Goal: Information Seeking & Learning: Compare options

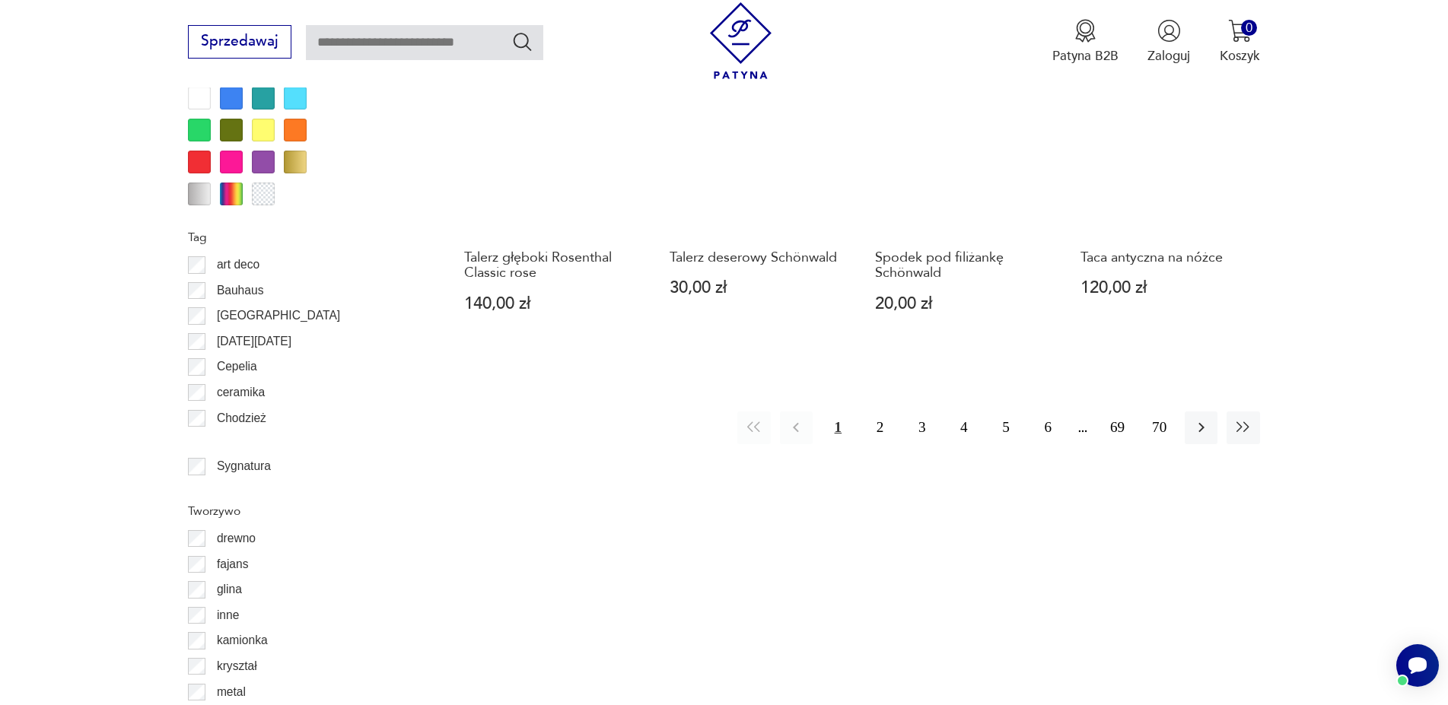
scroll to position [1785, 0]
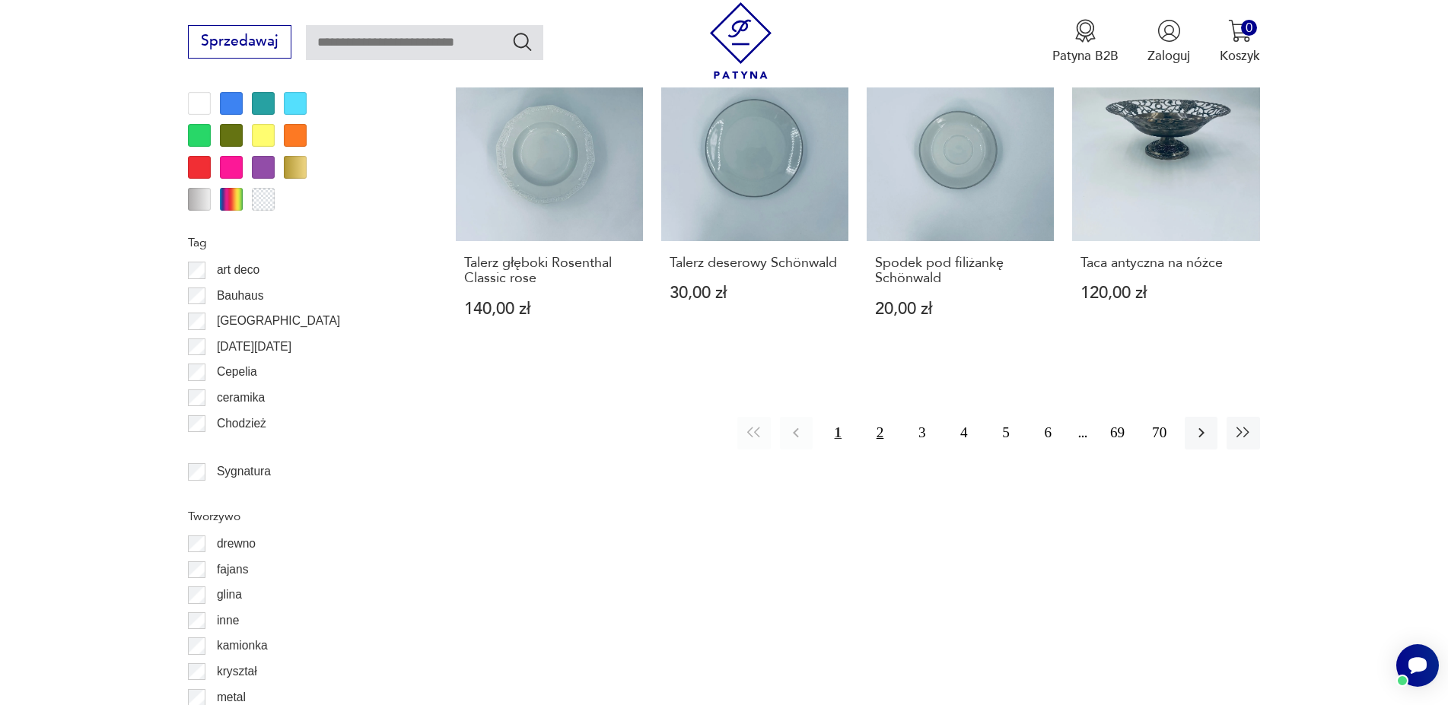
click at [880, 417] on button "2" at bounding box center [879, 433] width 33 height 33
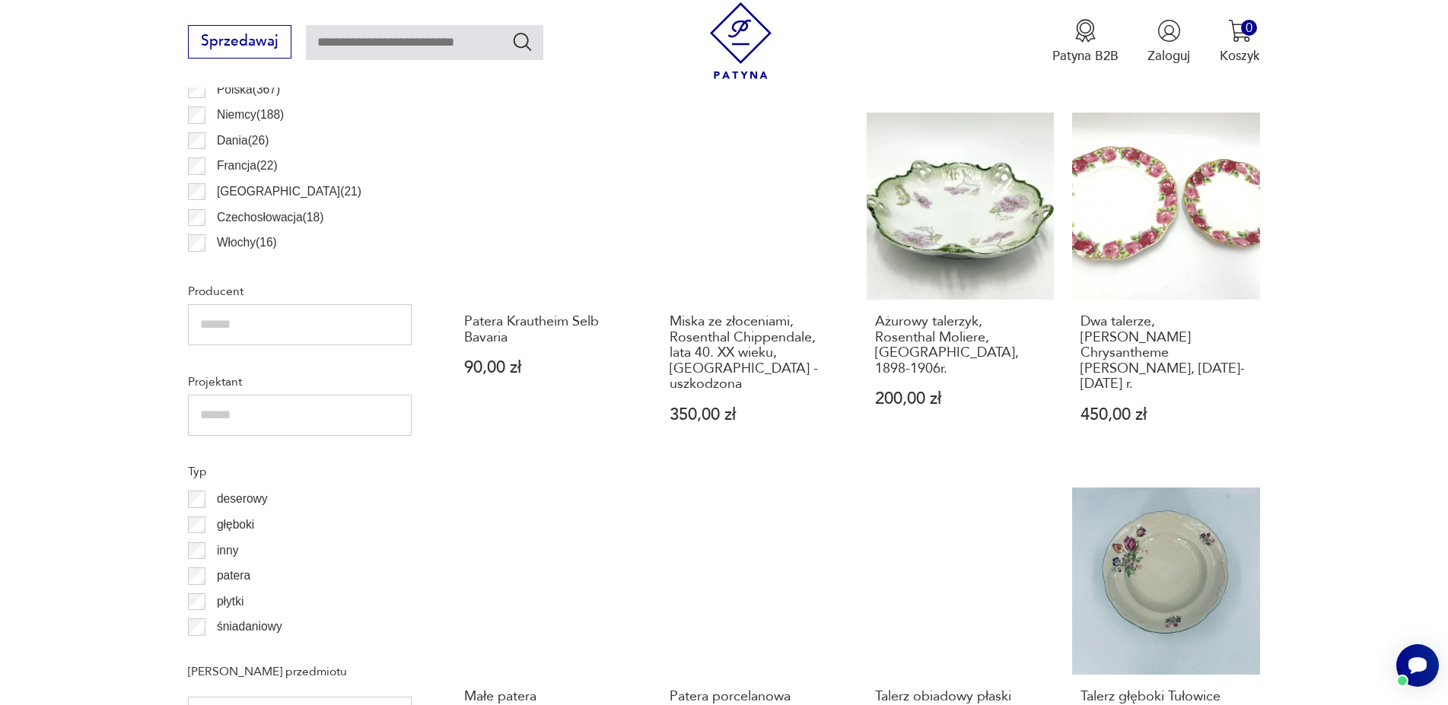
scroll to position [972, 0]
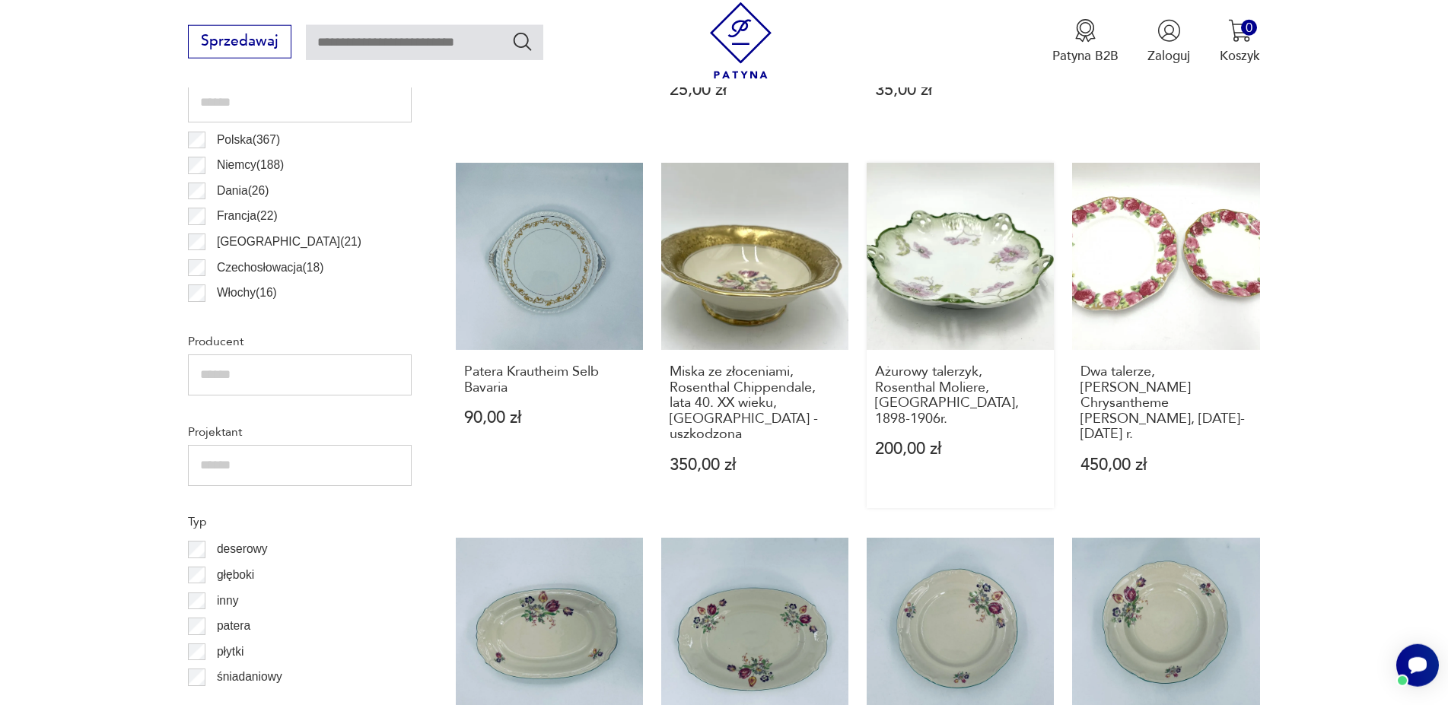
click at [949, 270] on link "Ażurowy talerzyk, Rosenthal Moliere, [GEOGRAPHIC_DATA], 1898-1906r. 200,00 zł" at bounding box center [959, 335] width 187 height 345
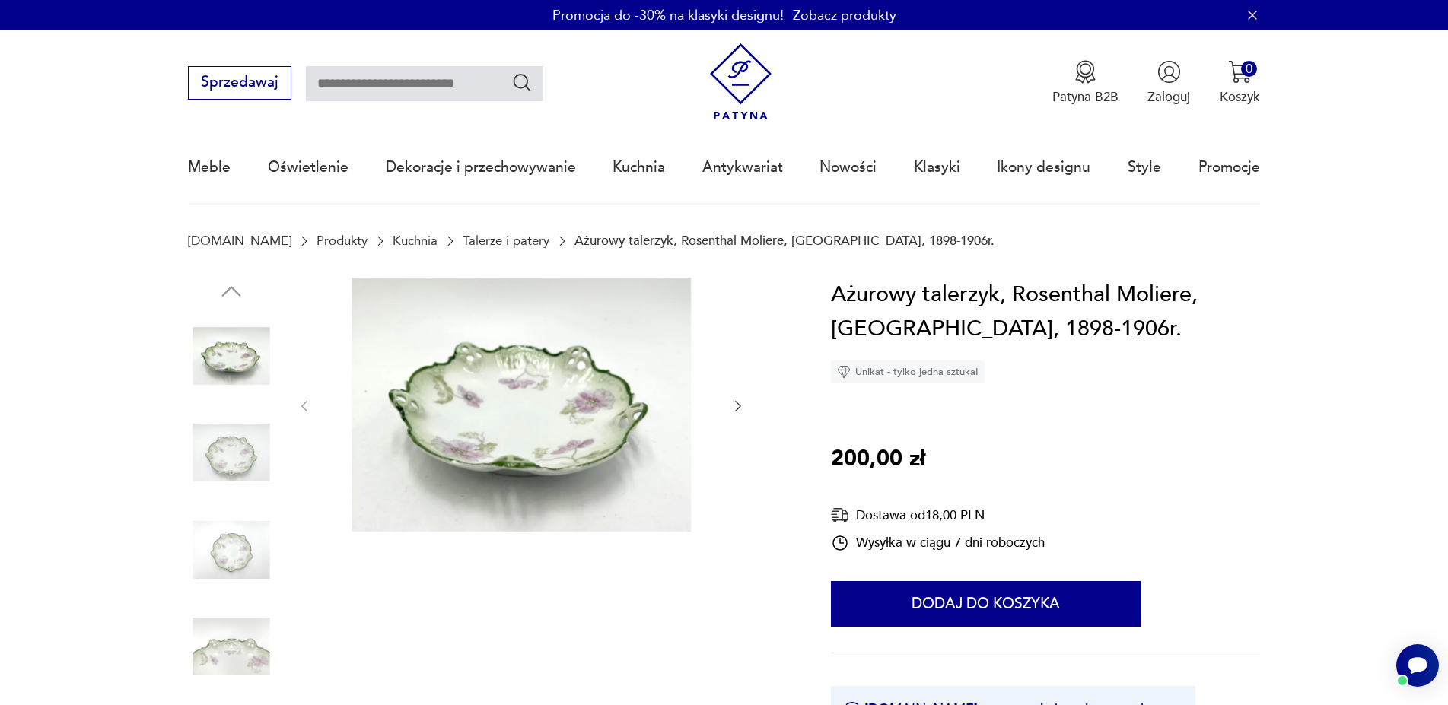
click at [229, 457] on img at bounding box center [231, 452] width 87 height 87
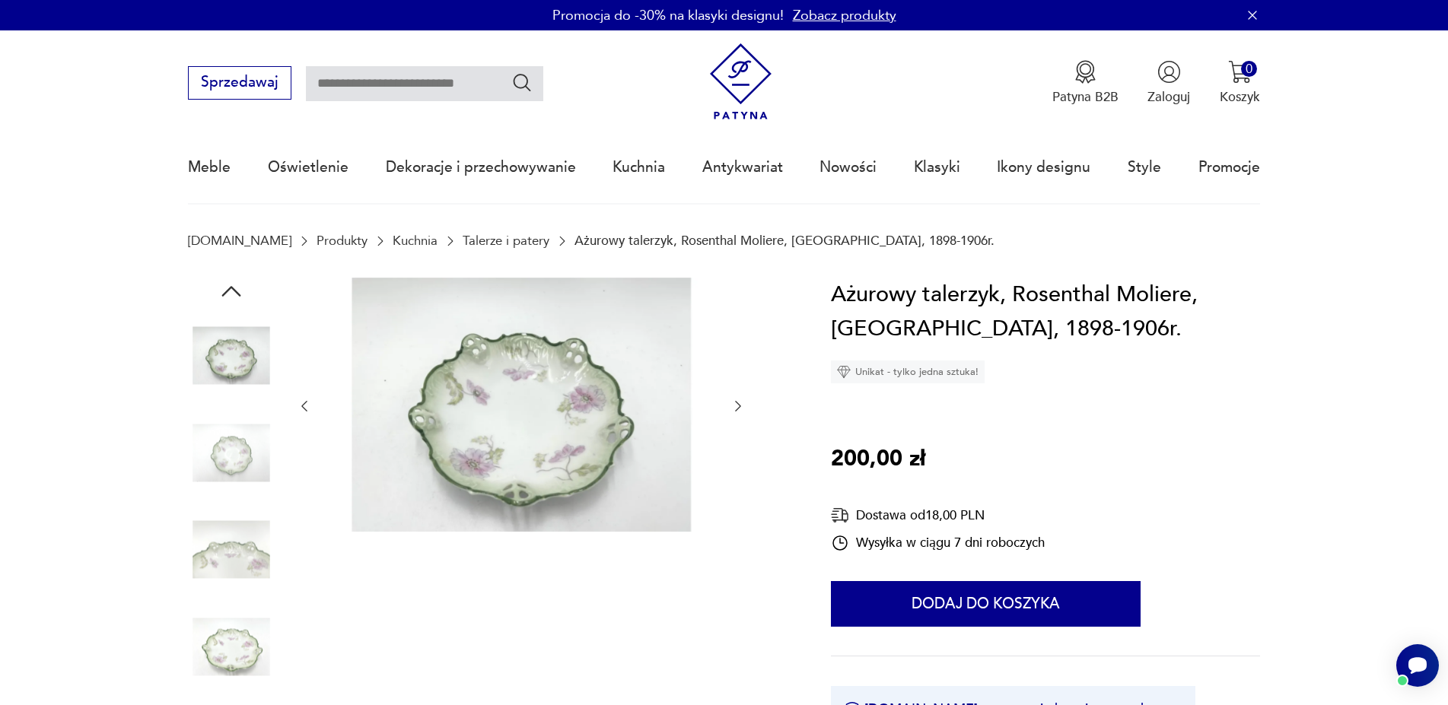
click at [225, 523] on img at bounding box center [231, 550] width 87 height 87
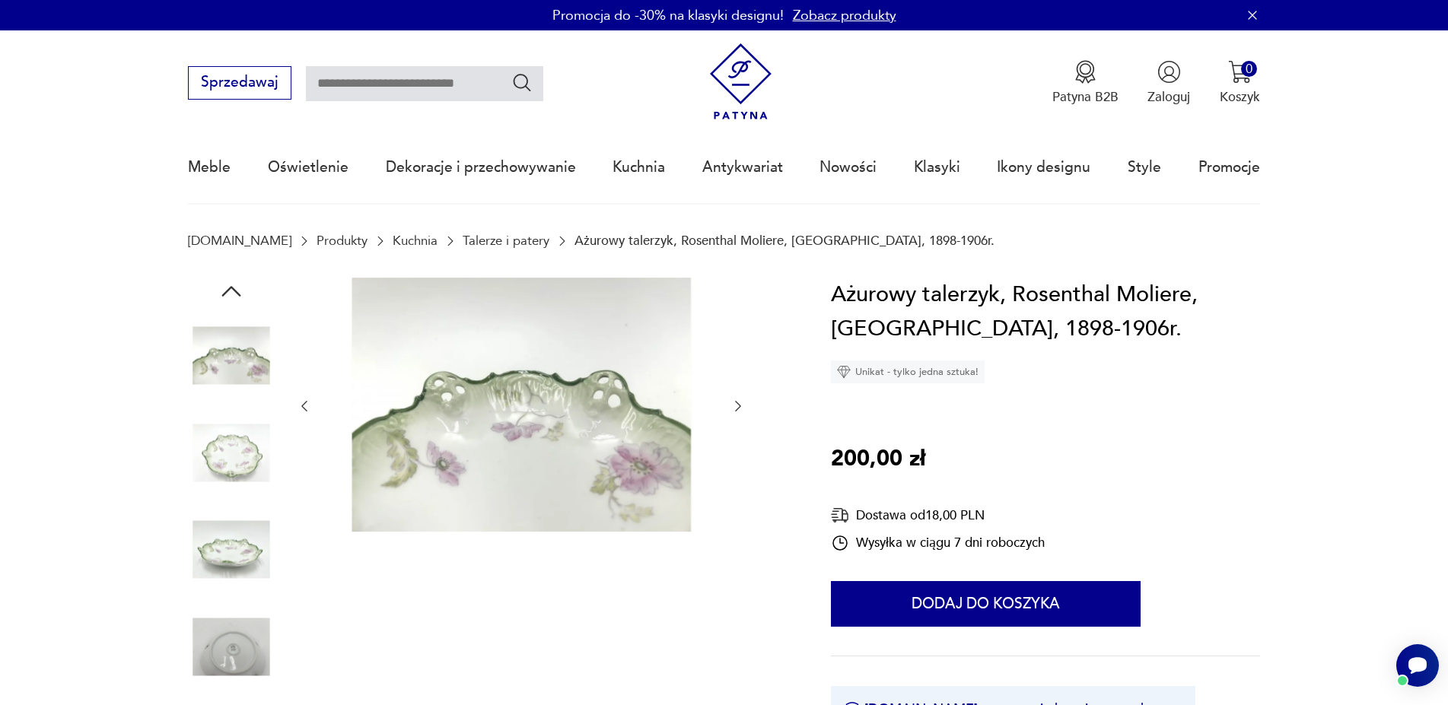
click at [225, 531] on img at bounding box center [231, 550] width 87 height 87
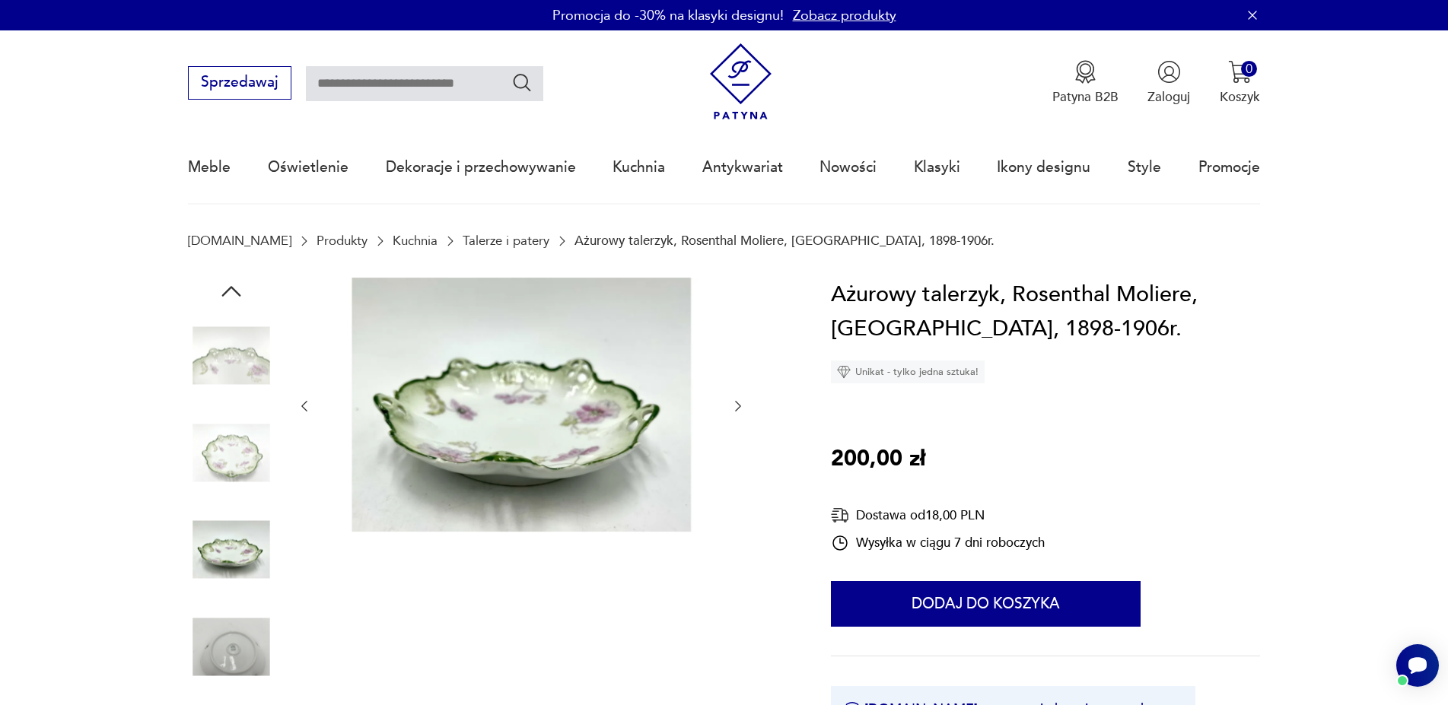
click at [230, 565] on img at bounding box center [231, 550] width 87 height 87
click at [250, 634] on img at bounding box center [231, 646] width 87 height 87
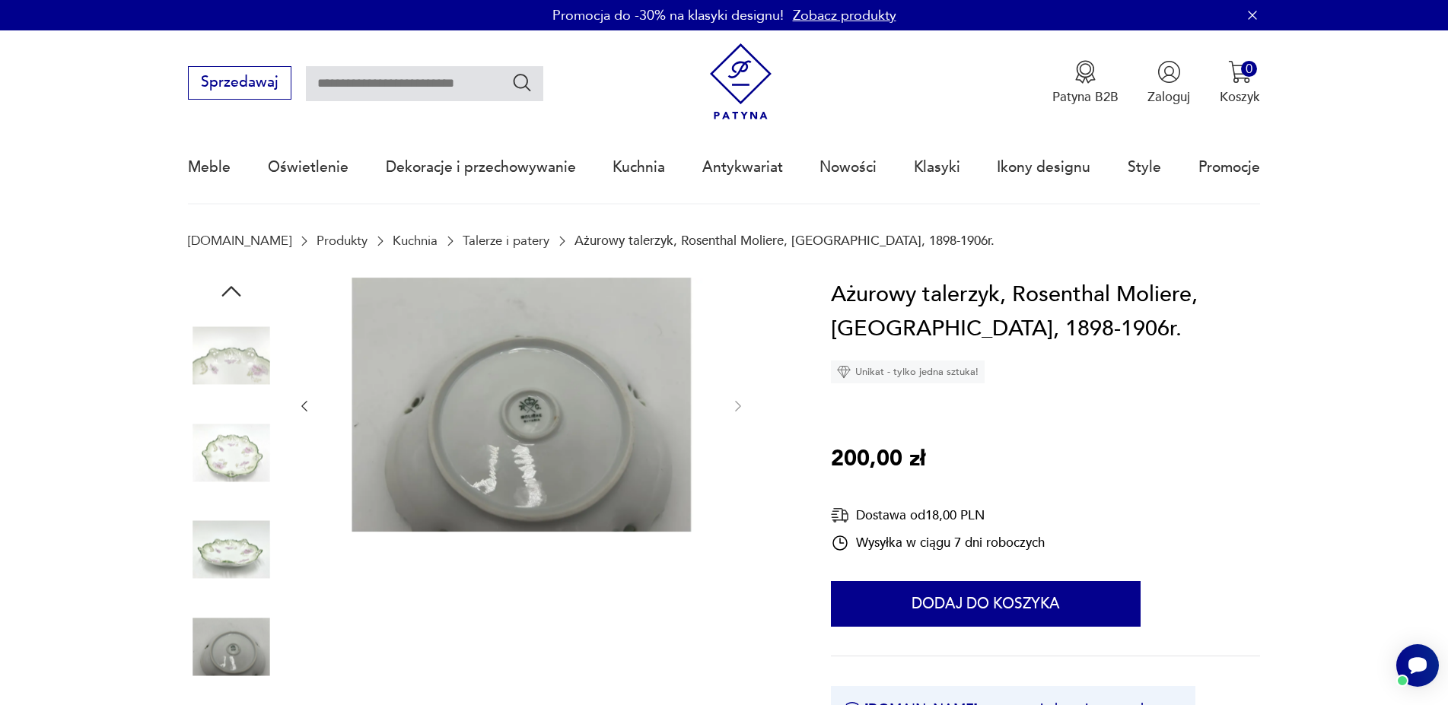
click at [517, 400] on img at bounding box center [521, 405] width 381 height 254
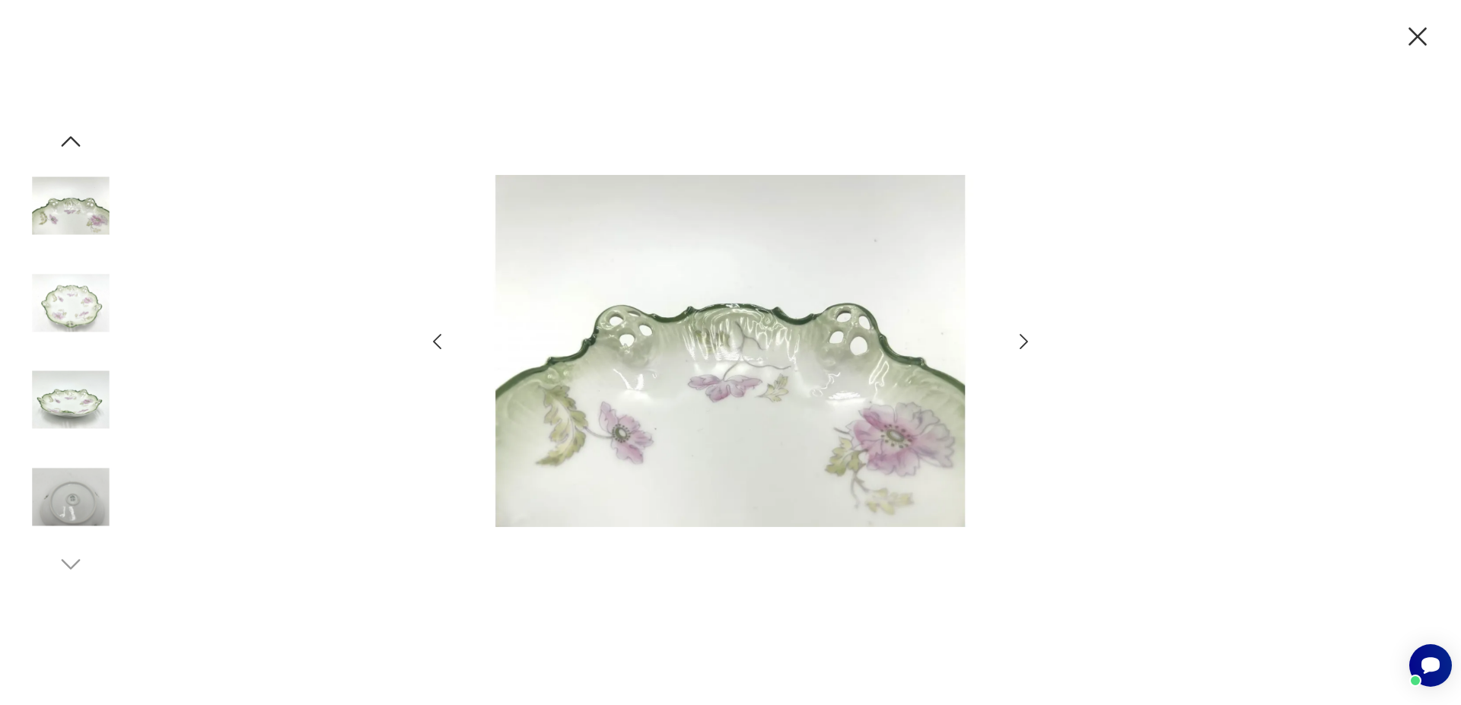
click at [44, 504] on img at bounding box center [70, 496] width 87 height 87
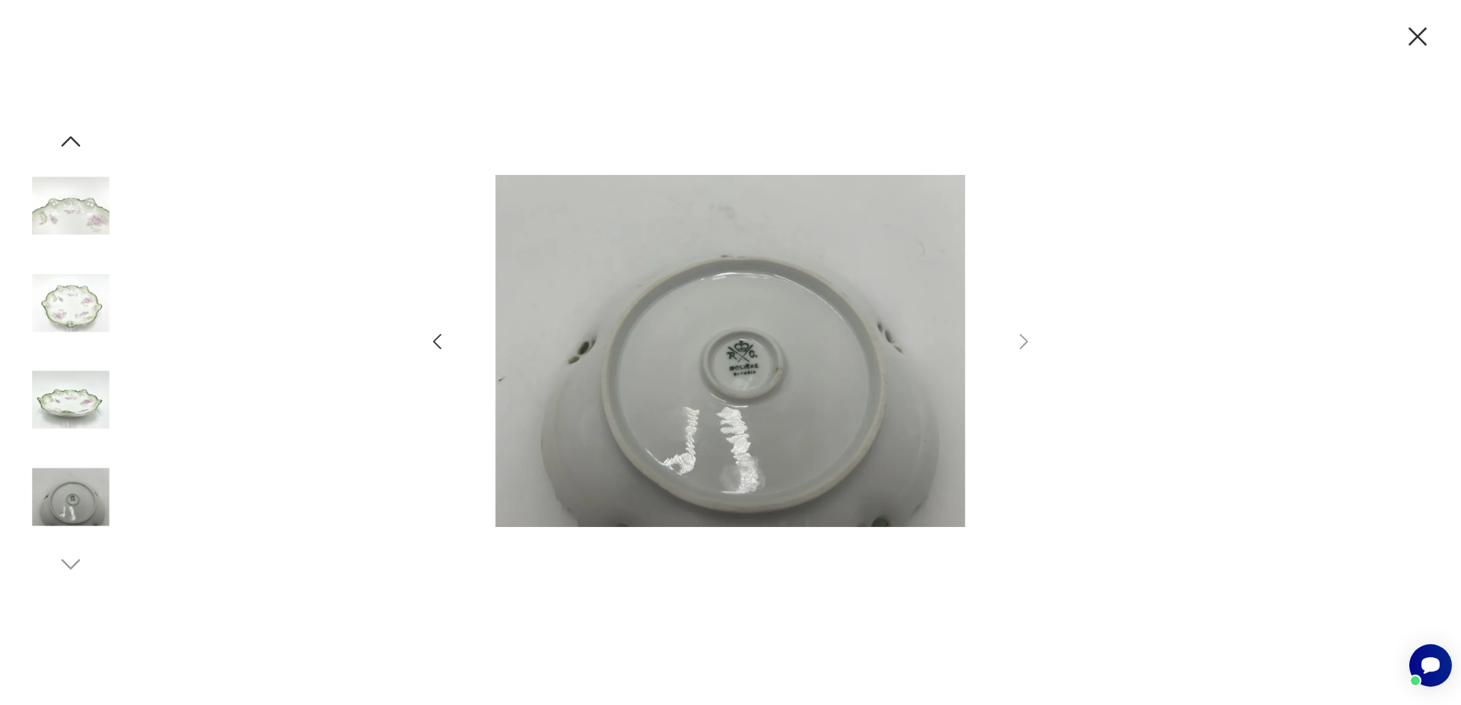
click at [52, 362] on img at bounding box center [70, 400] width 87 height 87
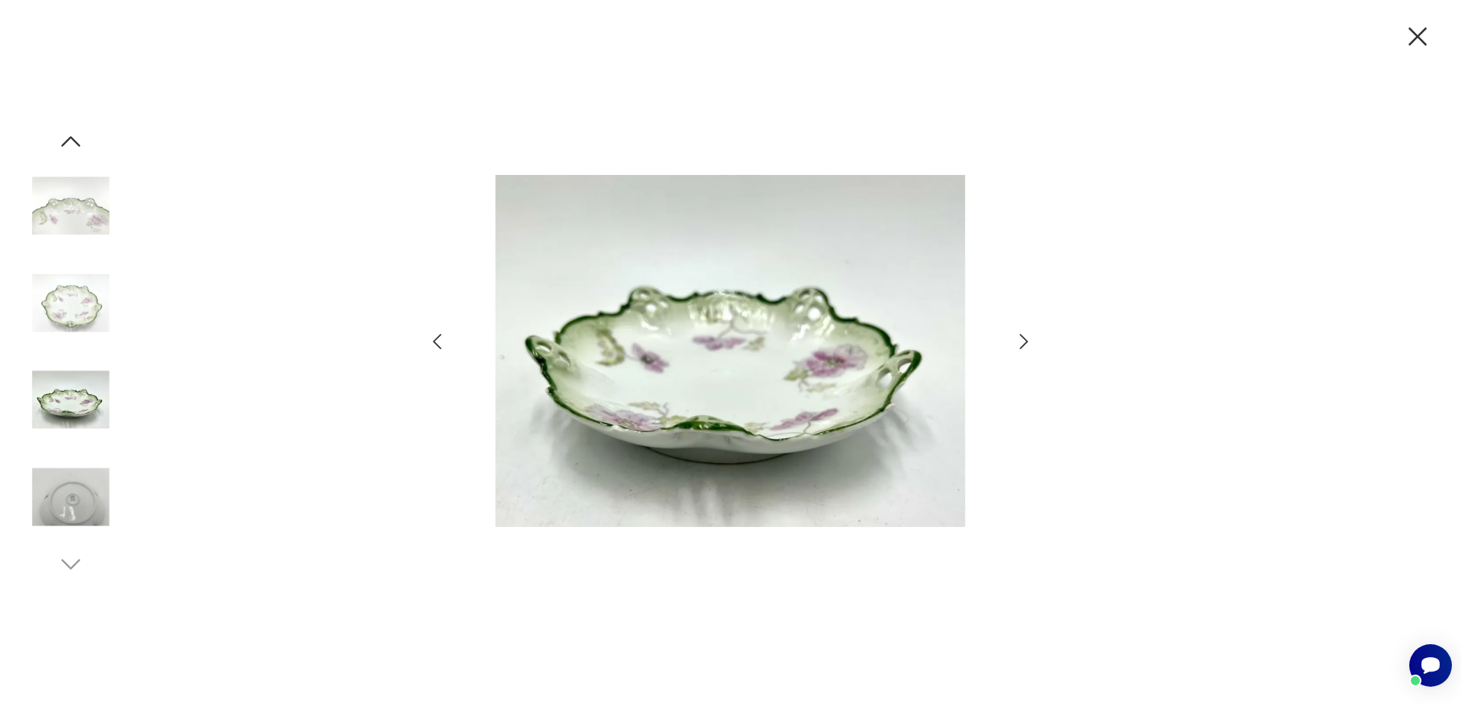
click at [75, 311] on img at bounding box center [70, 302] width 87 height 87
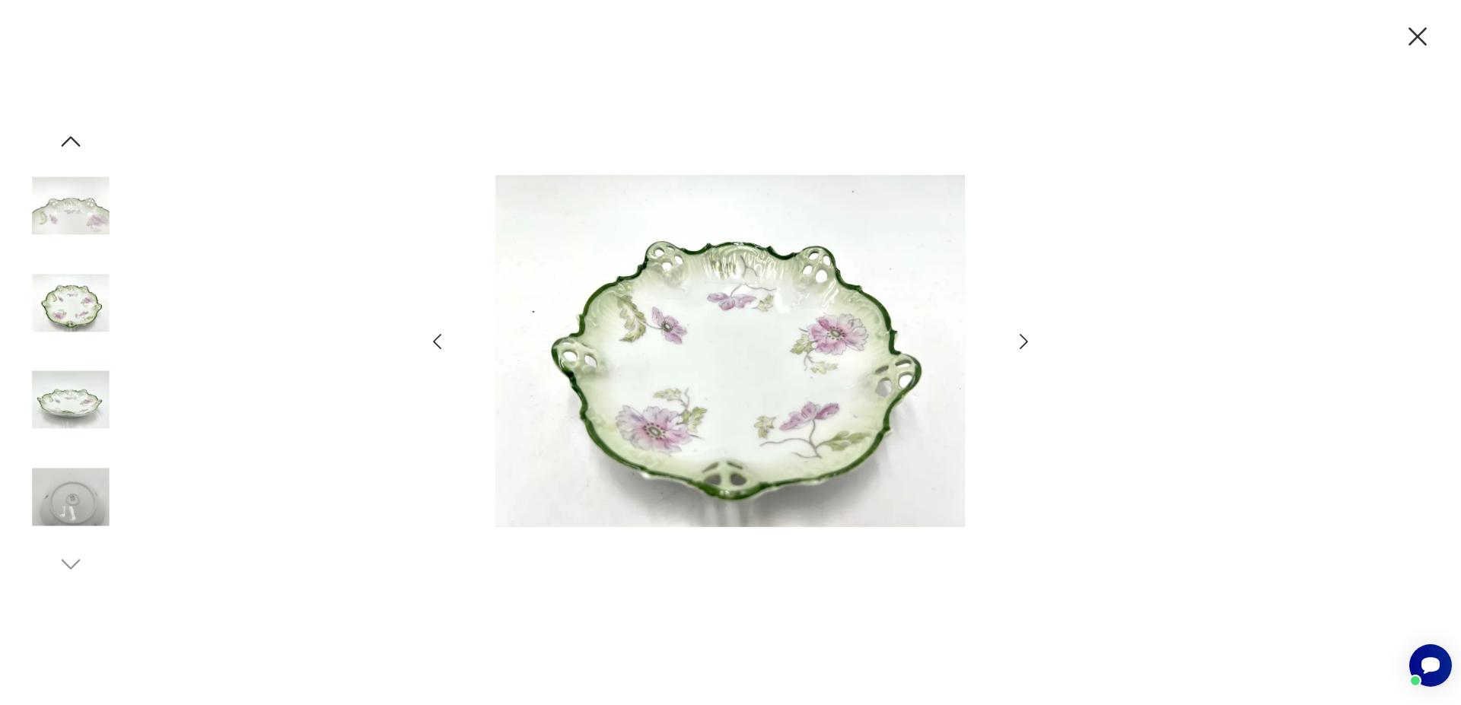
click at [85, 261] on img at bounding box center [70, 302] width 87 height 87
click at [90, 223] on img at bounding box center [70, 206] width 87 height 87
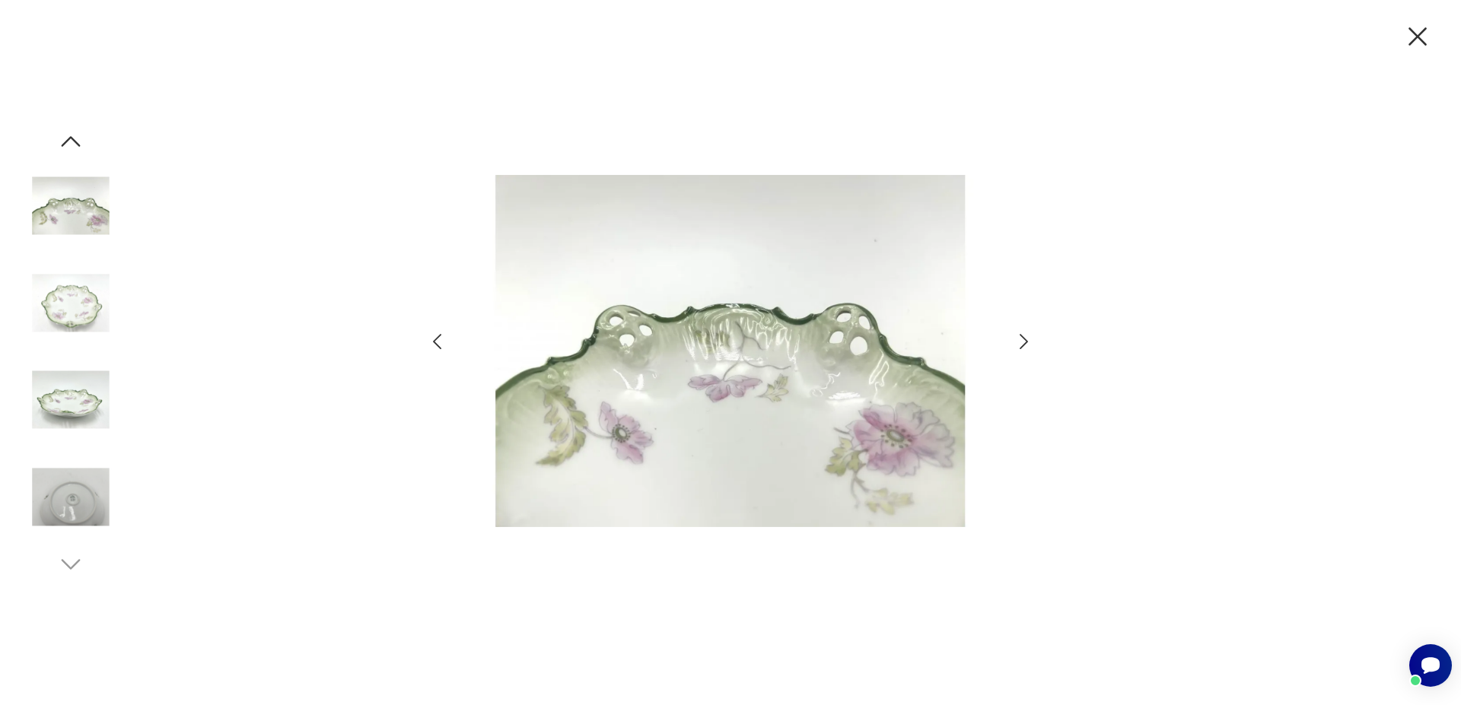
drag, startPoint x: 1303, startPoint y: 51, endPoint x: 1353, endPoint y: 58, distance: 49.9
click at [1327, 57] on div at bounding box center [730, 352] width 1461 height 705
click at [1410, 38] on icon "button" at bounding box center [1417, 37] width 32 height 32
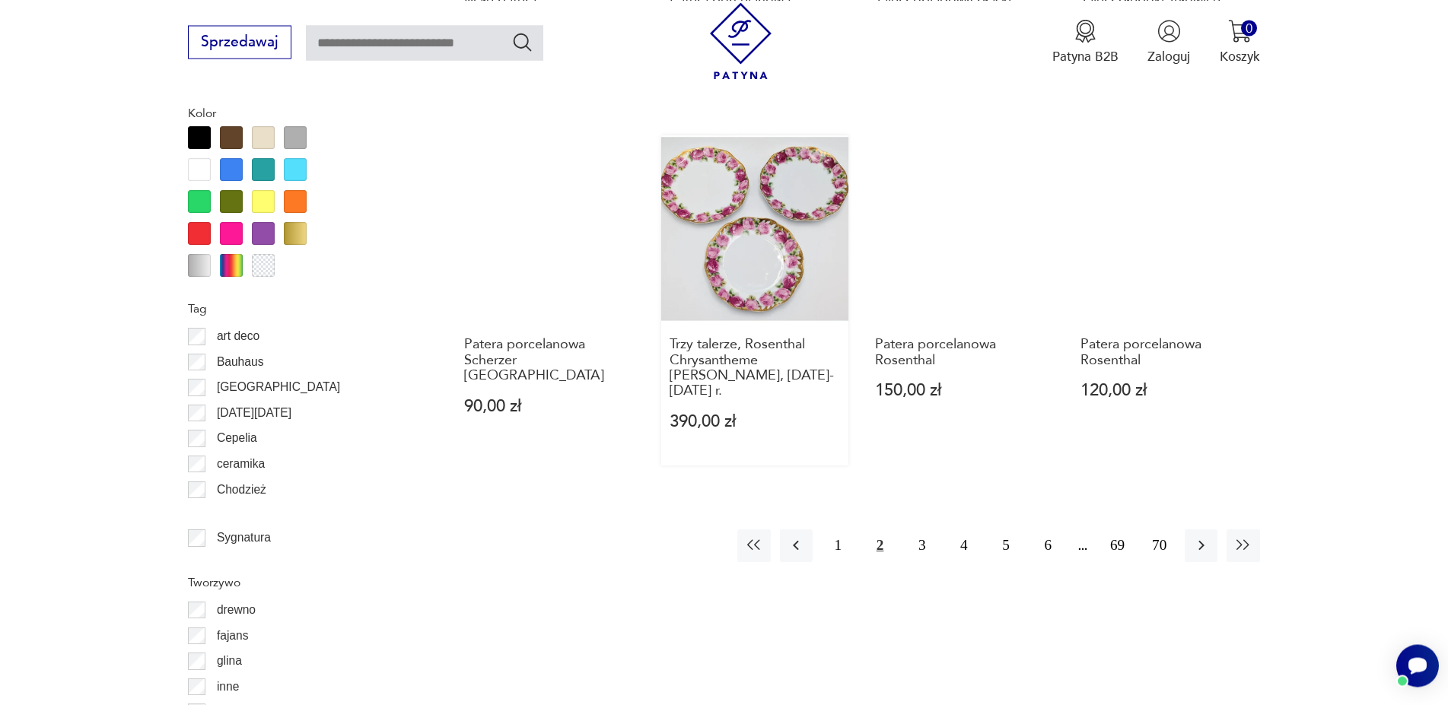
scroll to position [1721, 0]
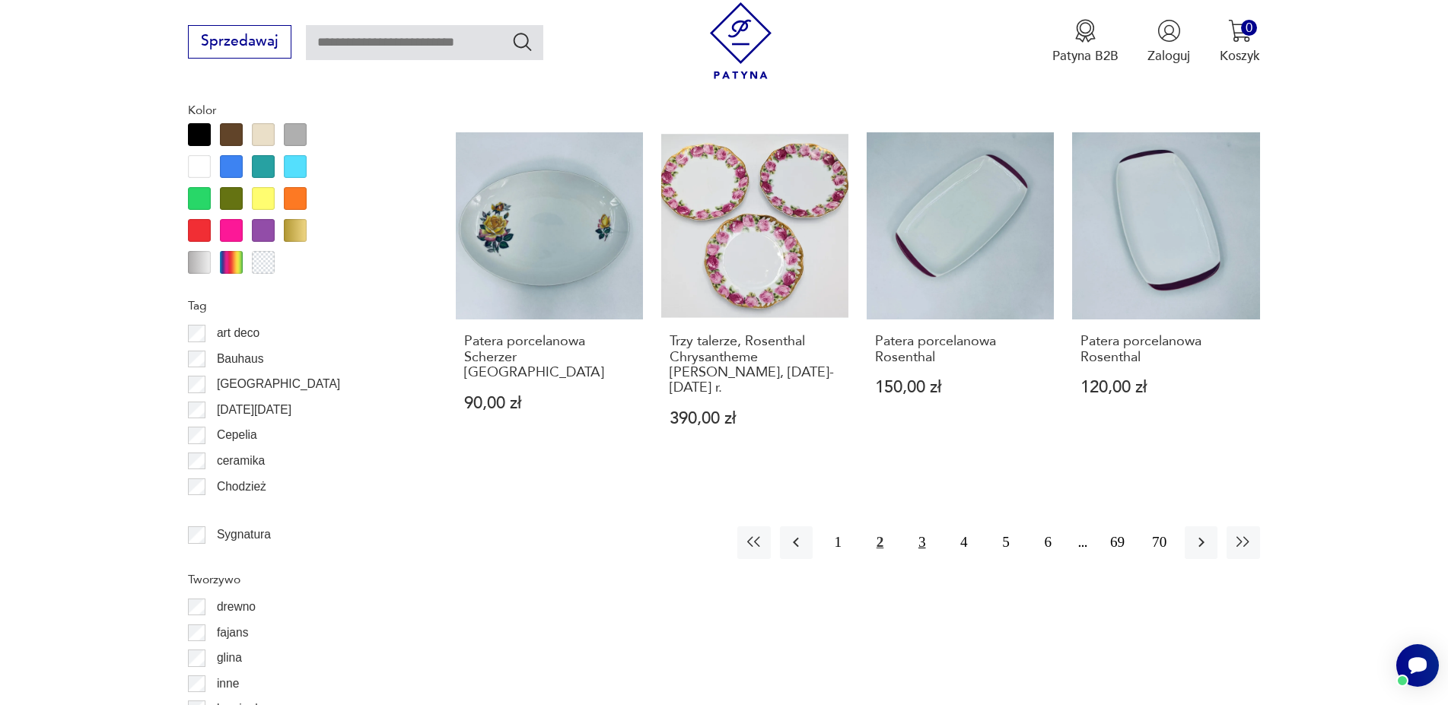
click at [916, 526] on button "3" at bounding box center [921, 542] width 33 height 33
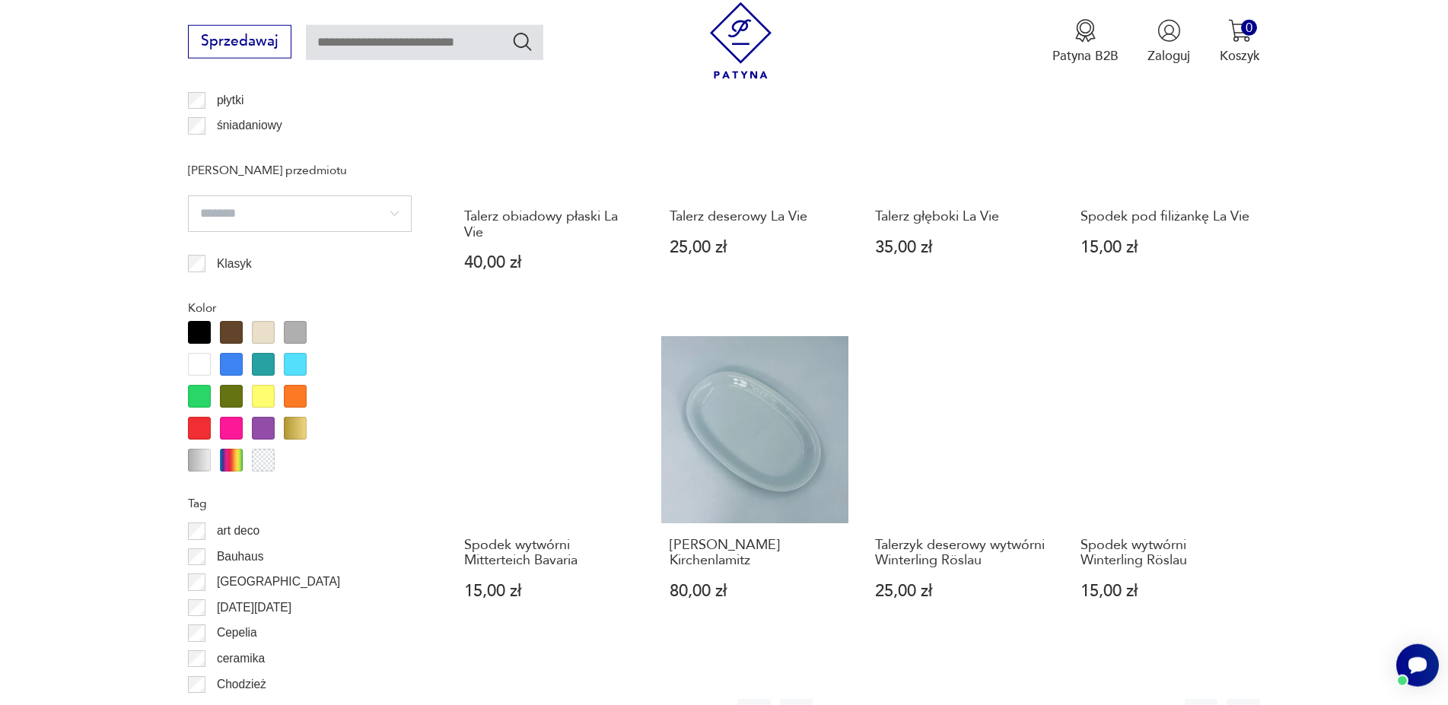
scroll to position [1593, 0]
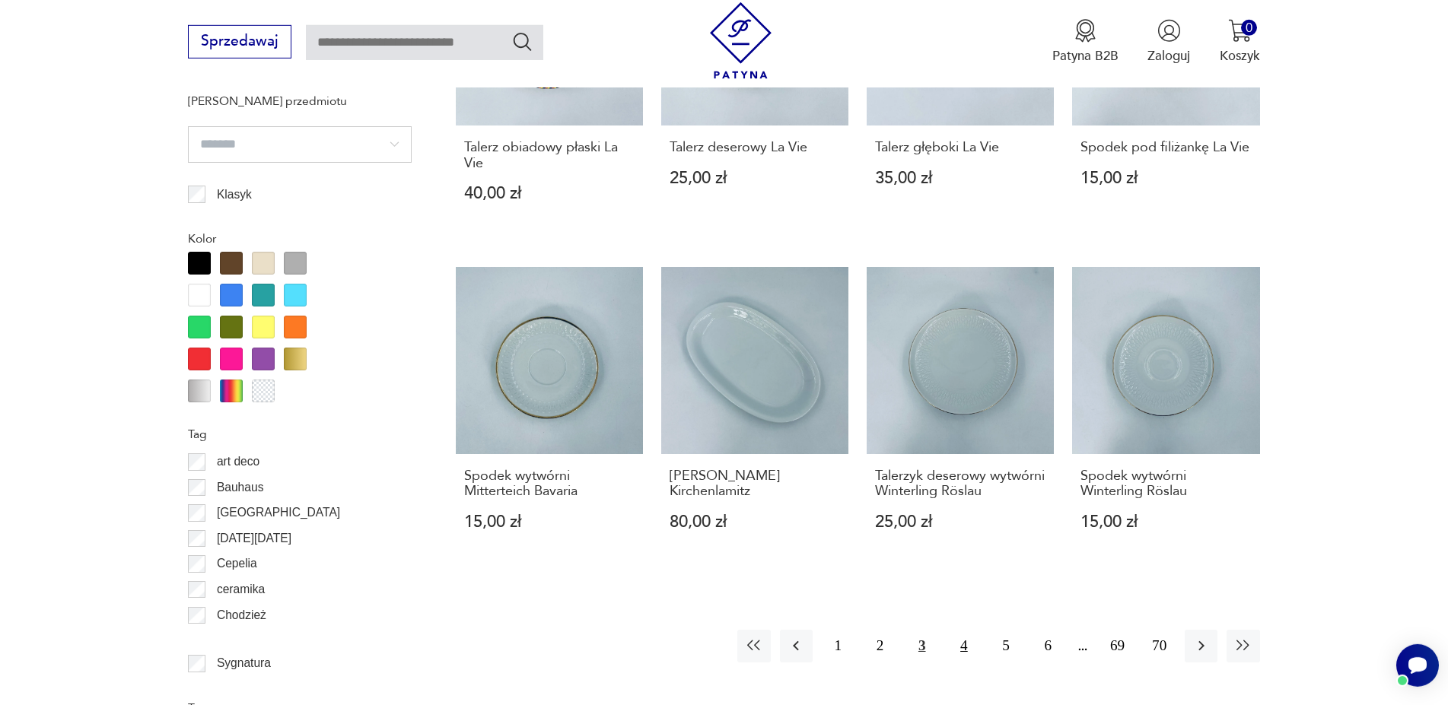
click at [970, 630] on button "4" at bounding box center [963, 646] width 33 height 33
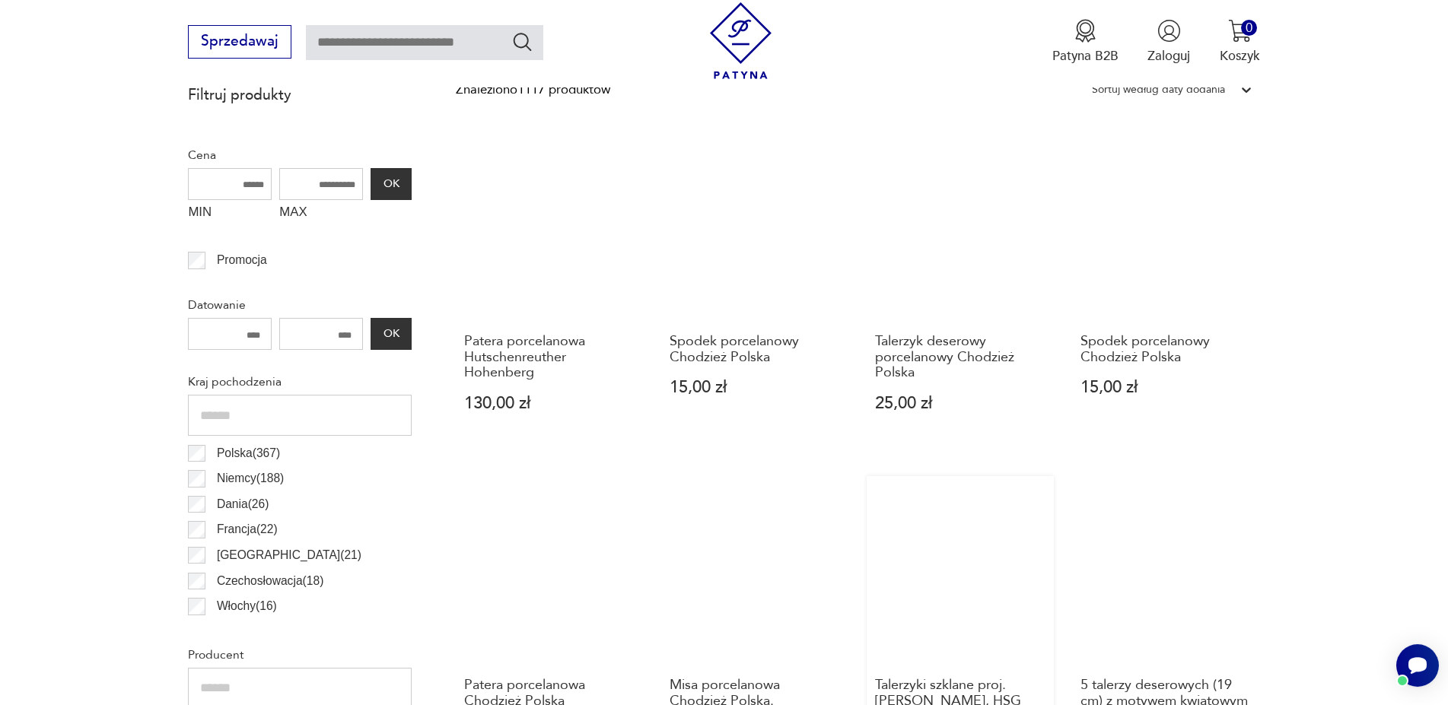
scroll to position [584, 0]
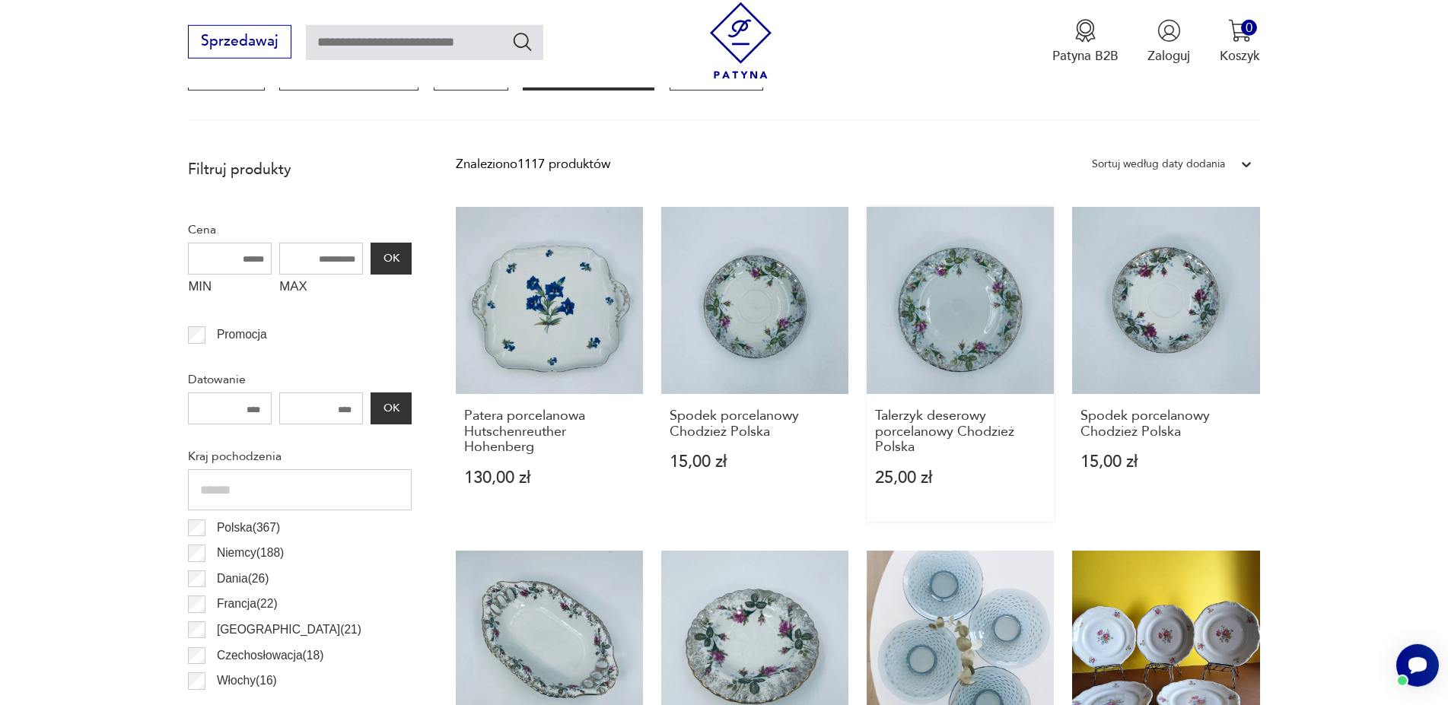
click at [988, 361] on link "Talerzyk deserowy porcelanowy Chodzież Polska 25,00 zł" at bounding box center [959, 364] width 187 height 315
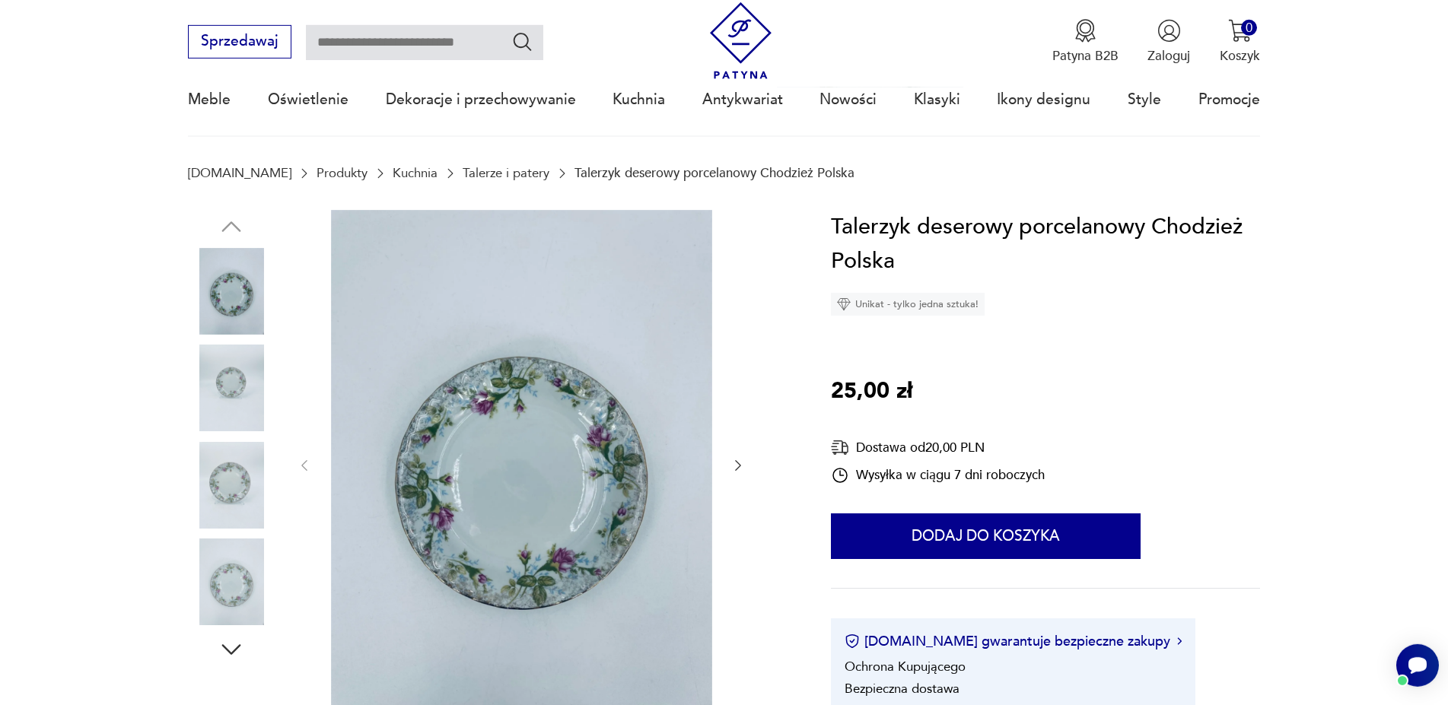
scroll to position [155, 0]
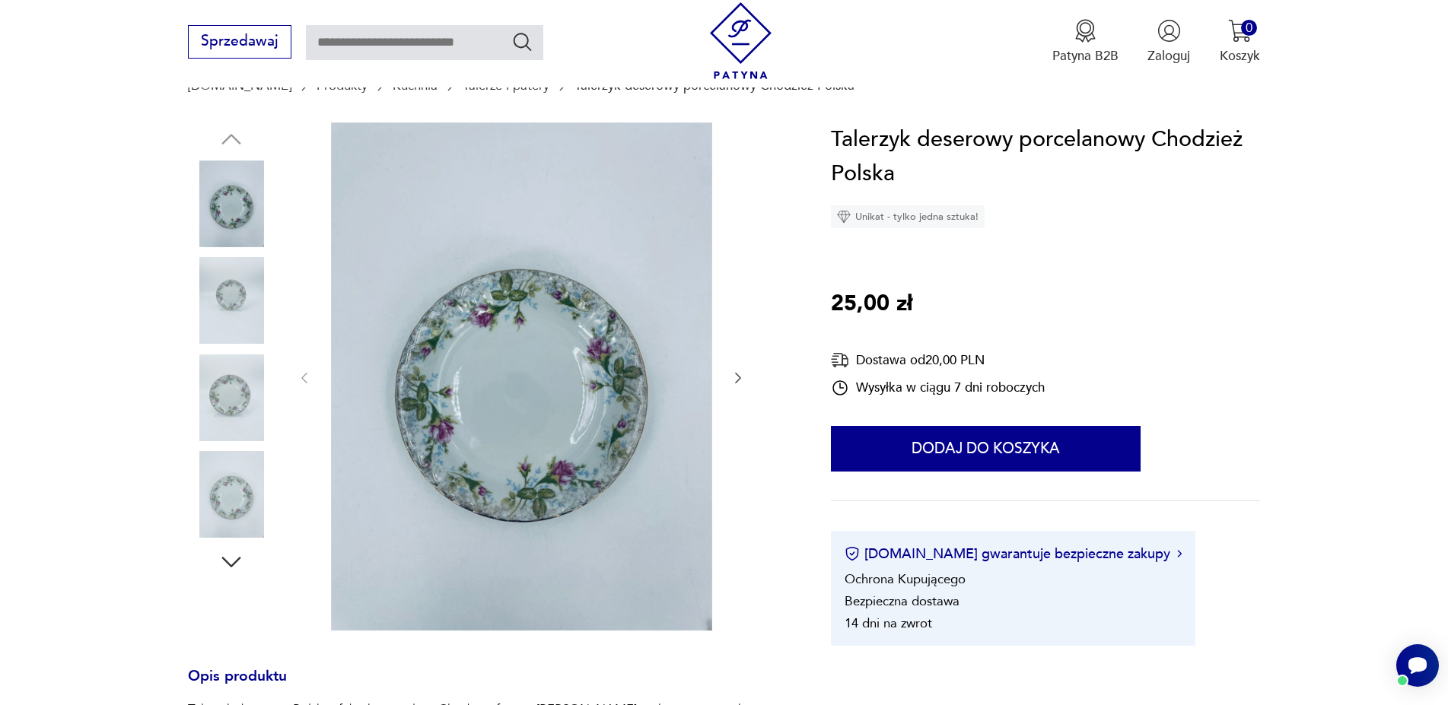
click at [232, 554] on icon "button" at bounding box center [231, 561] width 27 height 27
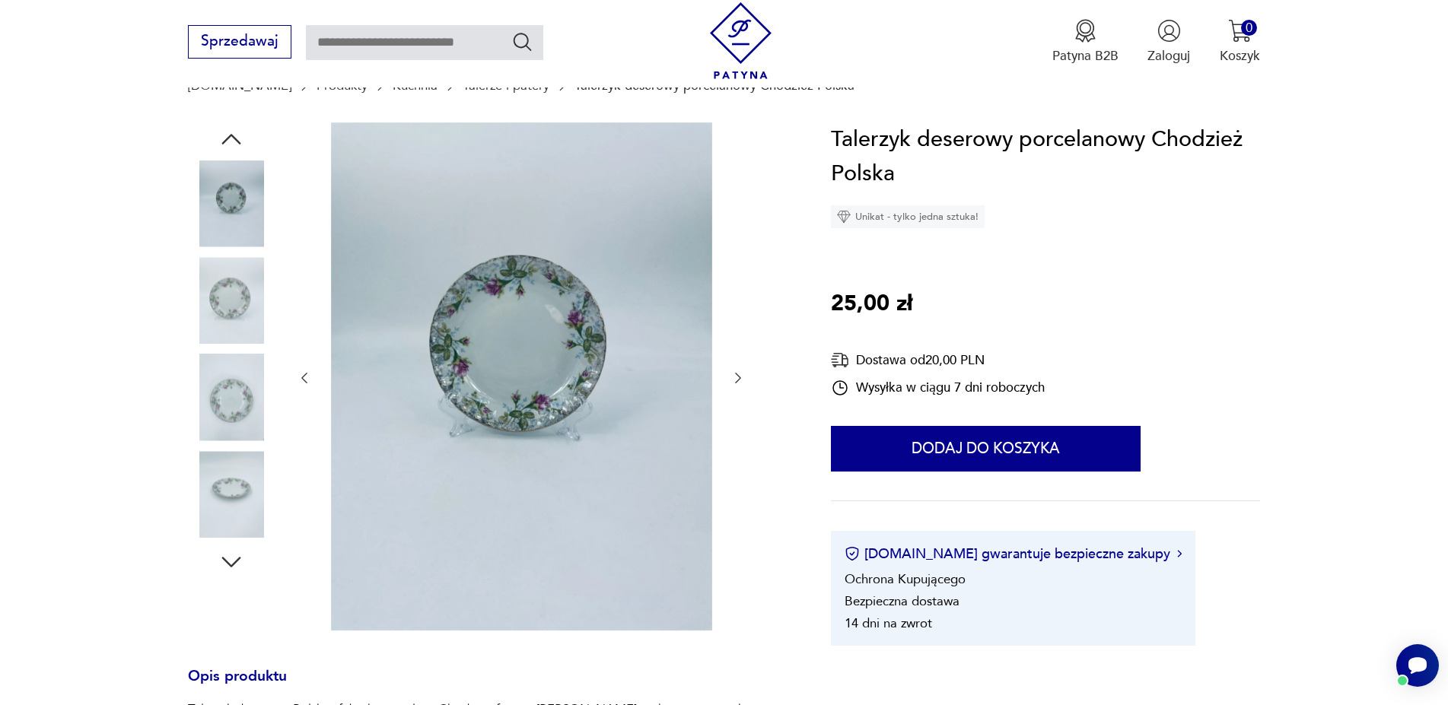
click at [232, 554] on icon "button" at bounding box center [231, 561] width 27 height 27
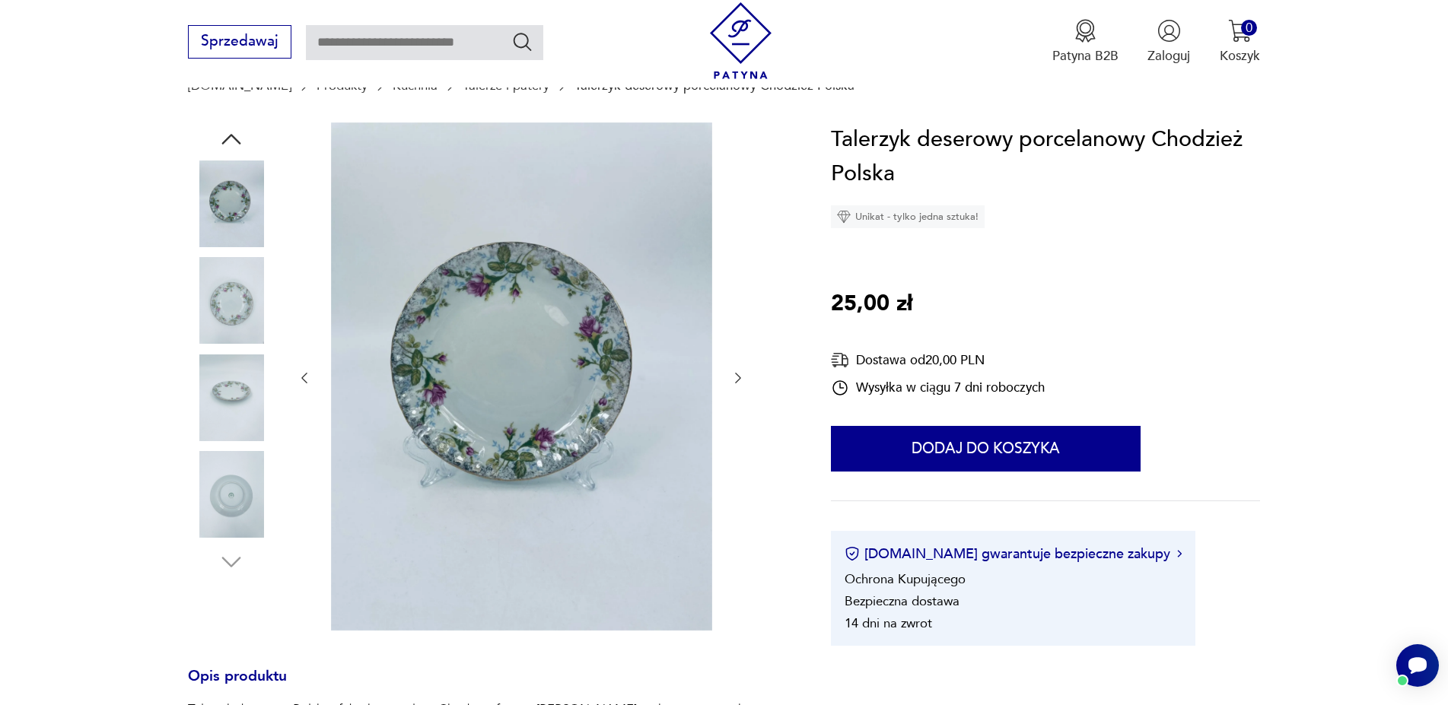
click at [218, 511] on img at bounding box center [231, 494] width 87 height 87
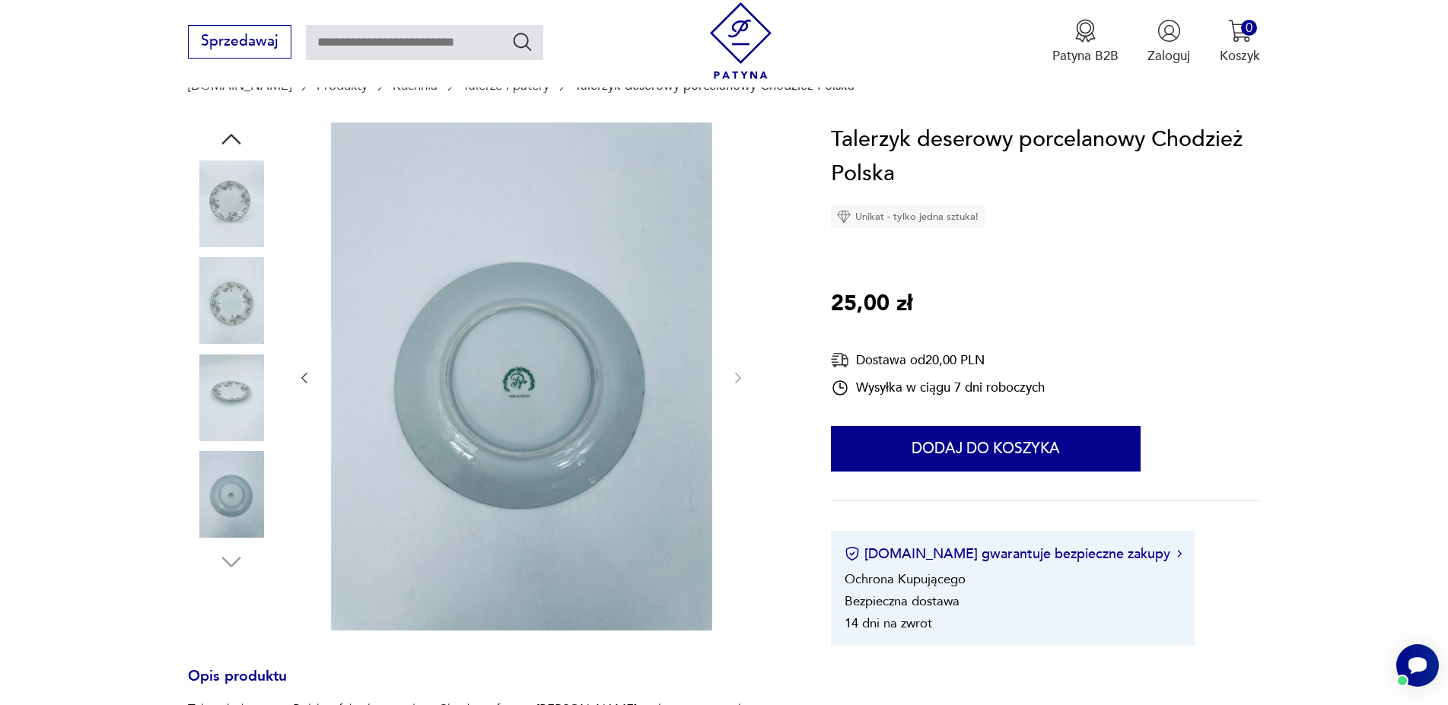
click at [562, 400] on img at bounding box center [521, 376] width 381 height 508
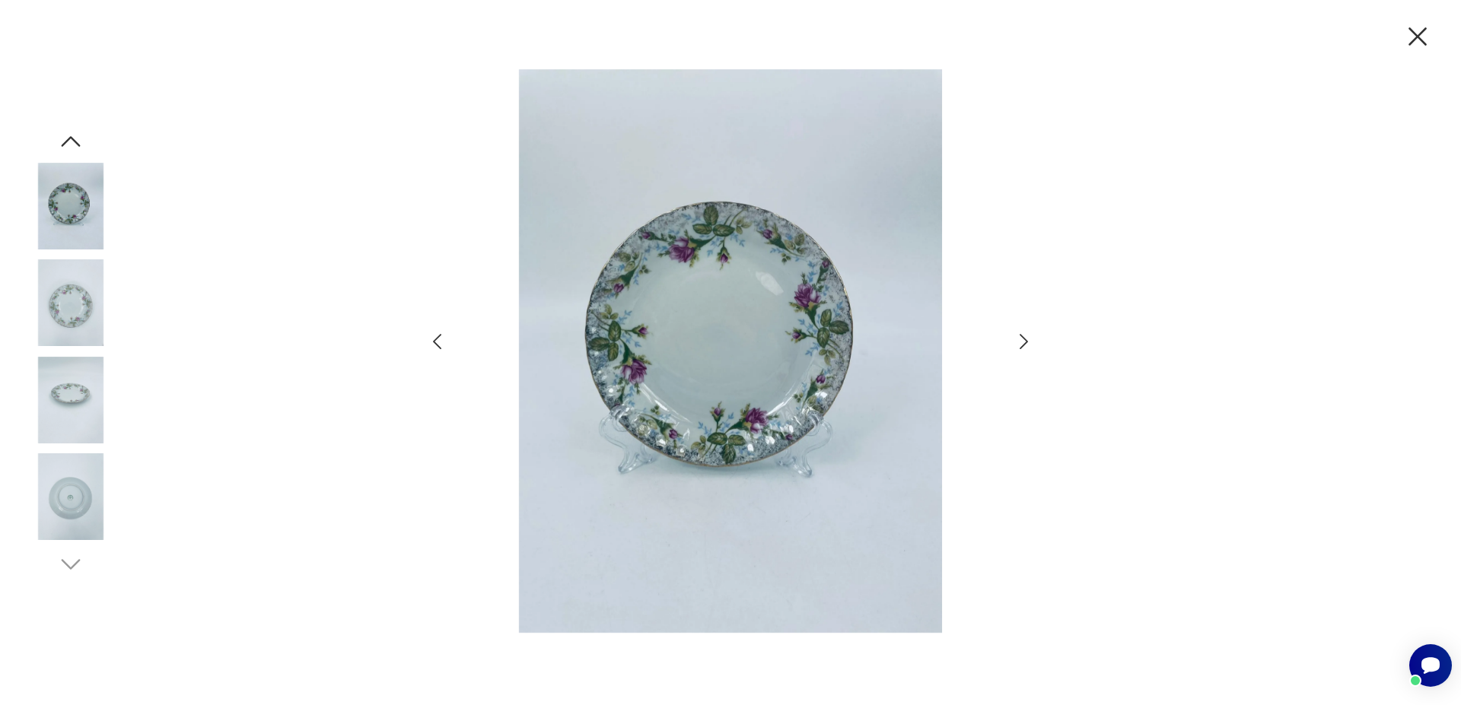
click at [75, 516] on img at bounding box center [70, 496] width 87 height 87
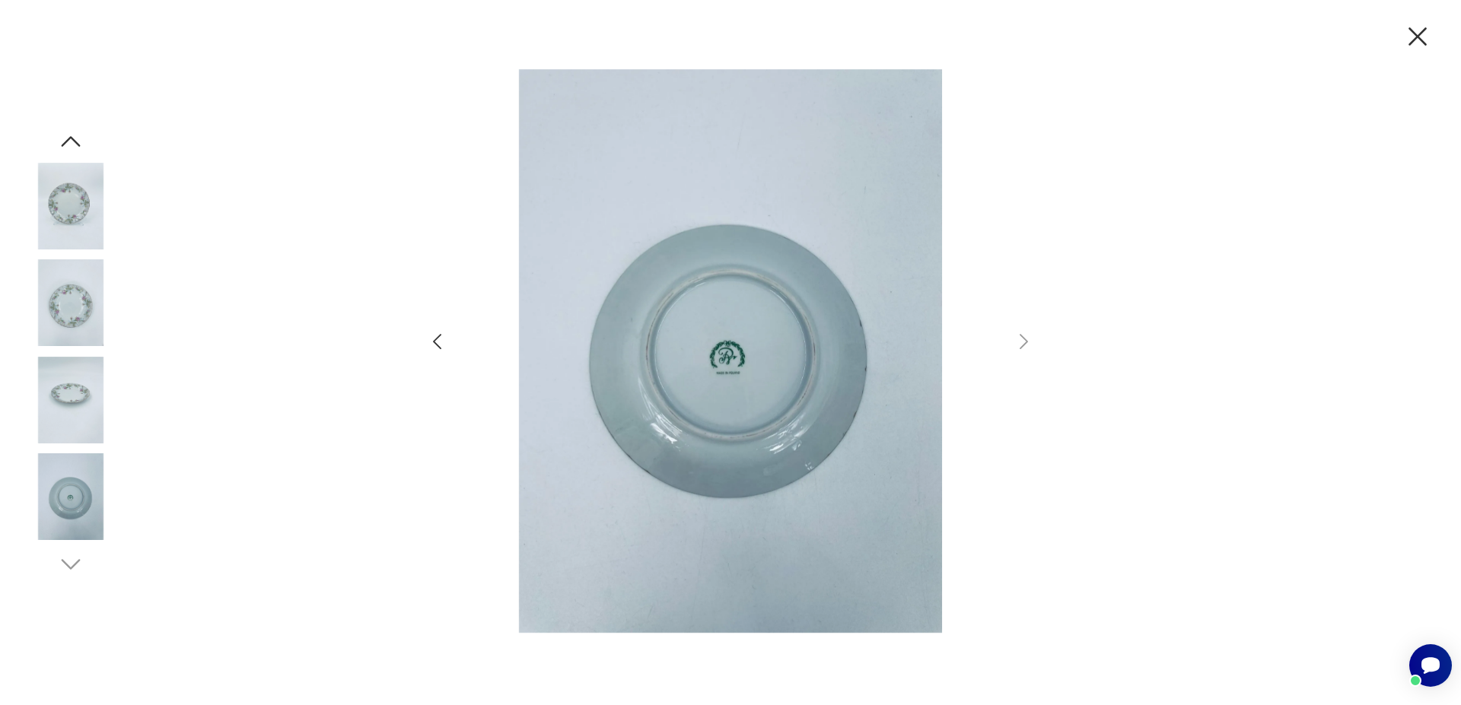
click at [734, 377] on img at bounding box center [730, 351] width 528 height 564
click at [1197, 138] on div at bounding box center [730, 352] width 1461 height 705
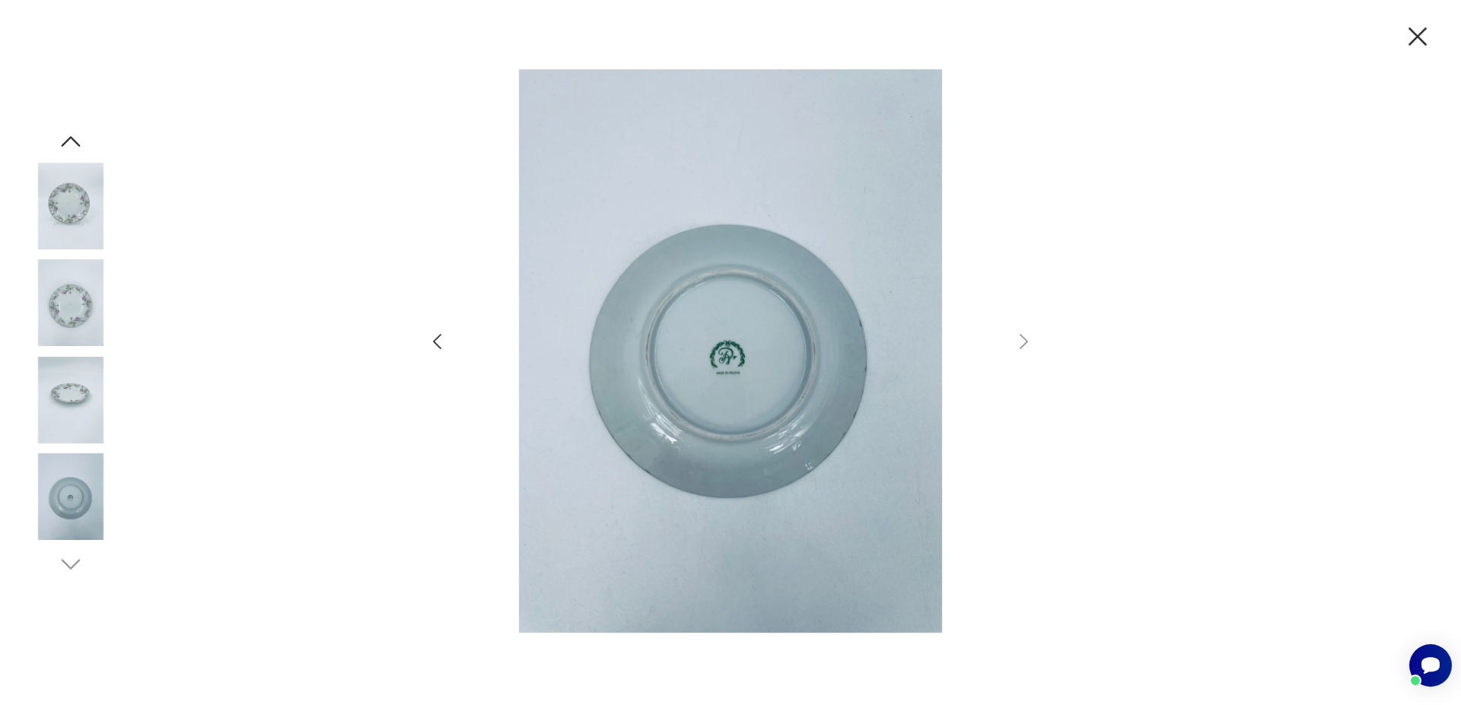
click at [1425, 34] on icon "button" at bounding box center [1417, 37] width 32 height 32
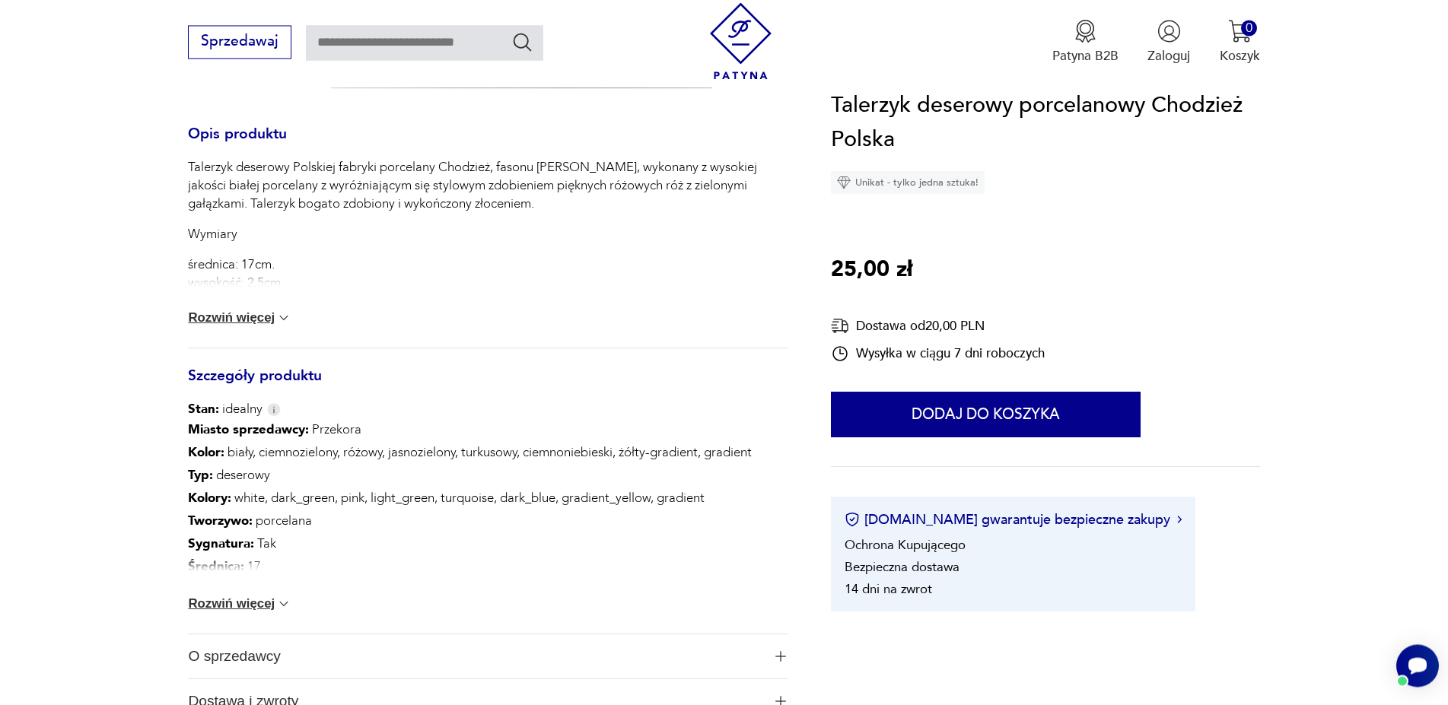
scroll to position [698, 0]
click at [259, 300] on div "Talerzyk deserowy Polskiej fabryki porcelany Chodzież, fasonu [PERSON_NAME], wy…" at bounding box center [487, 251] width 599 height 189
click at [262, 316] on button "Rozwiń więcej" at bounding box center [239, 317] width 103 height 15
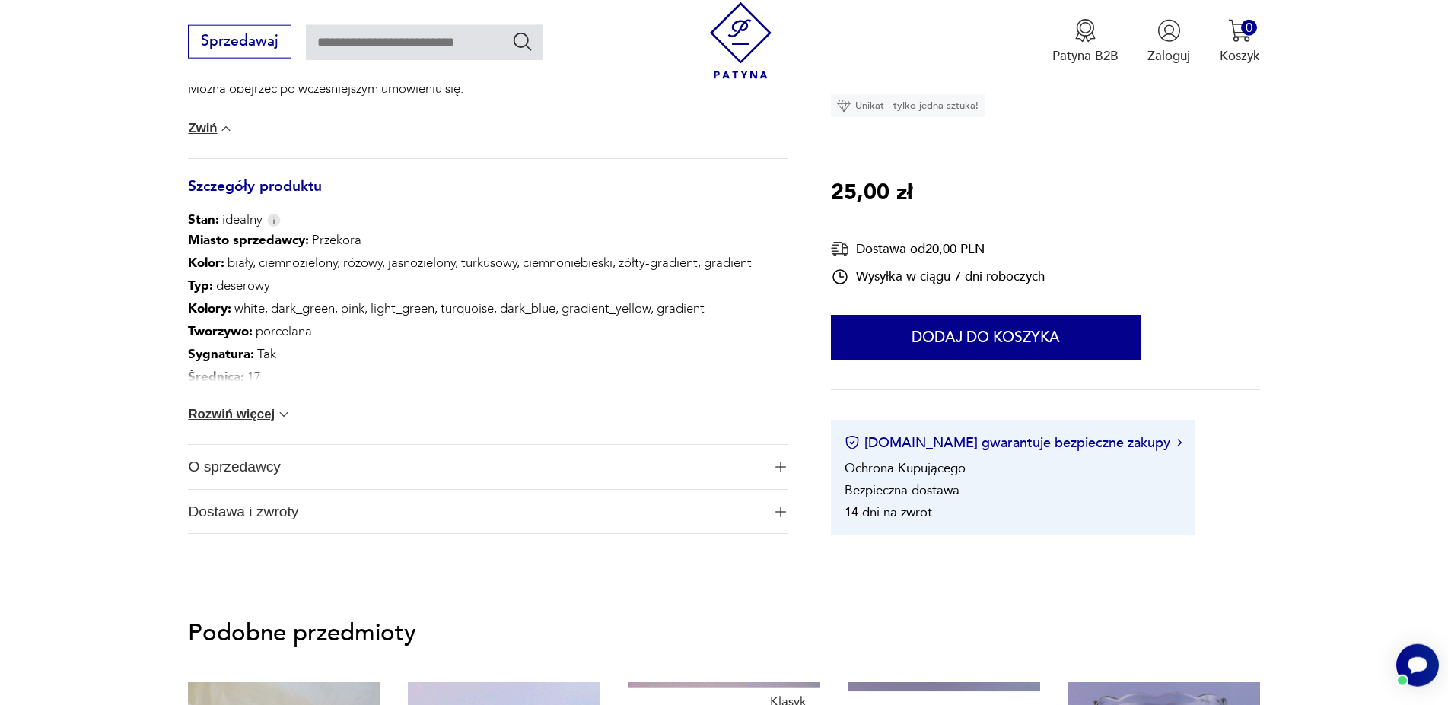
scroll to position [1086, 0]
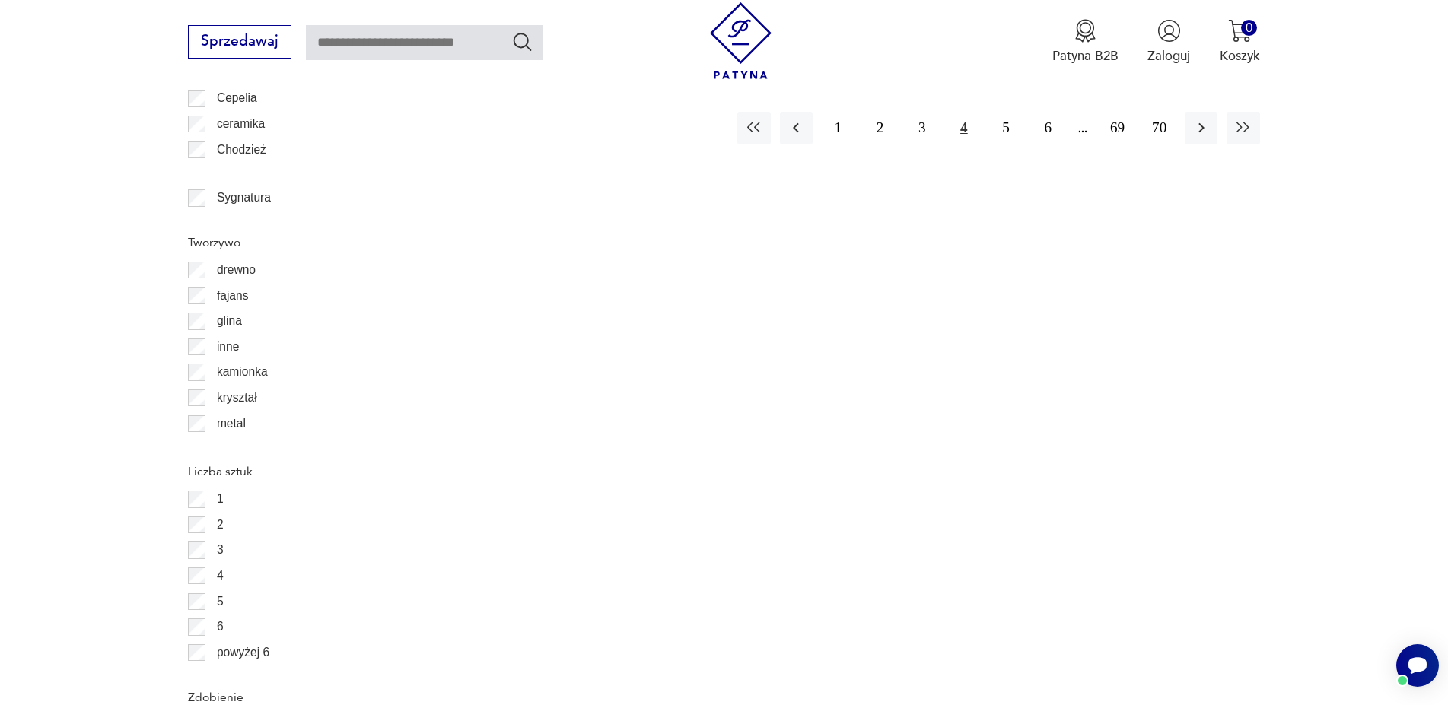
scroll to position [1748, 0]
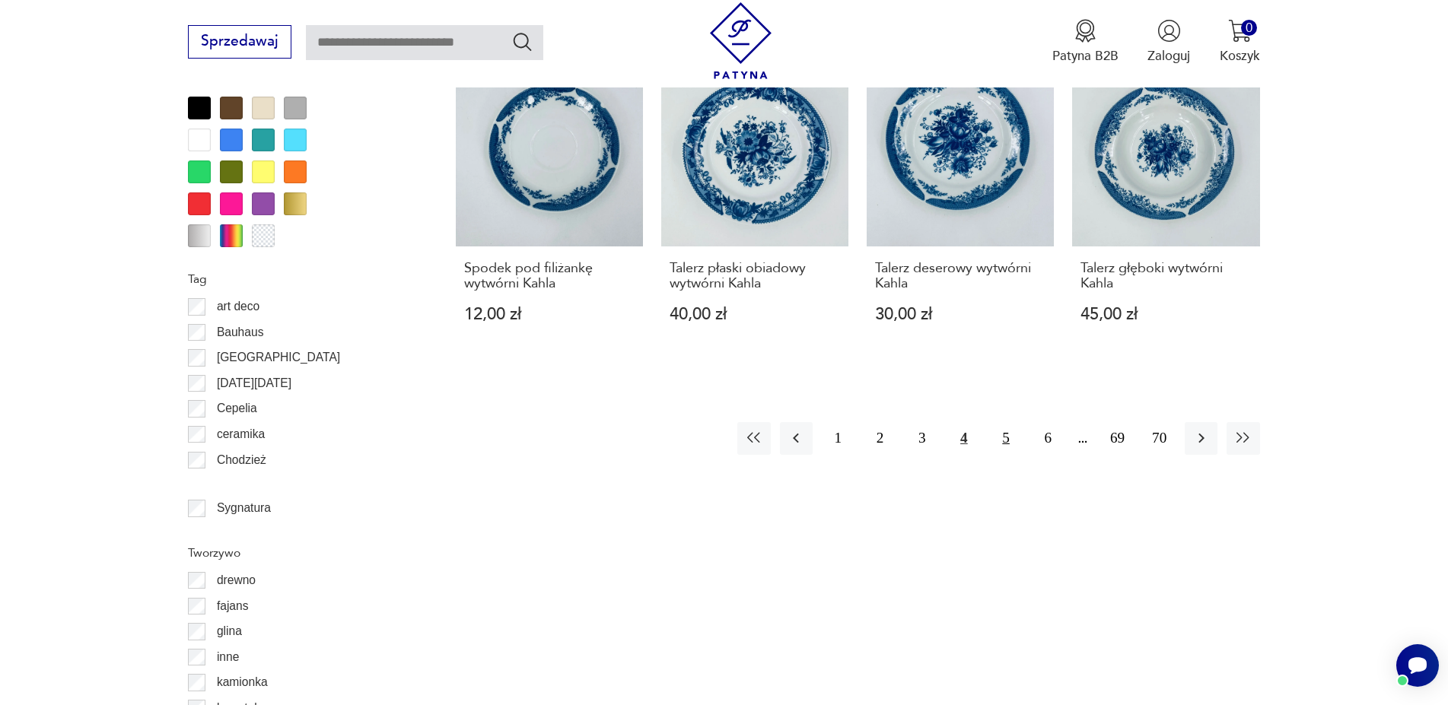
click at [997, 438] on button "5" at bounding box center [1006, 438] width 33 height 33
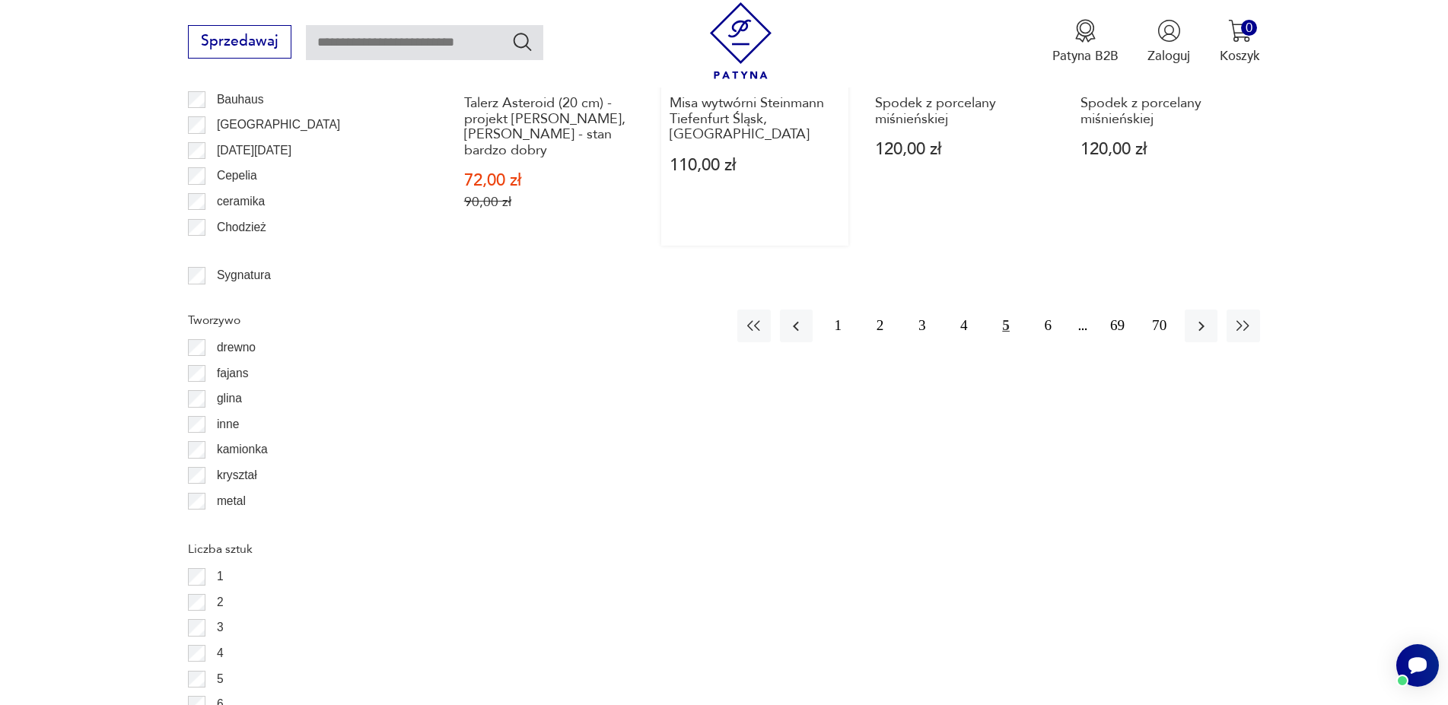
scroll to position [1670, 0]
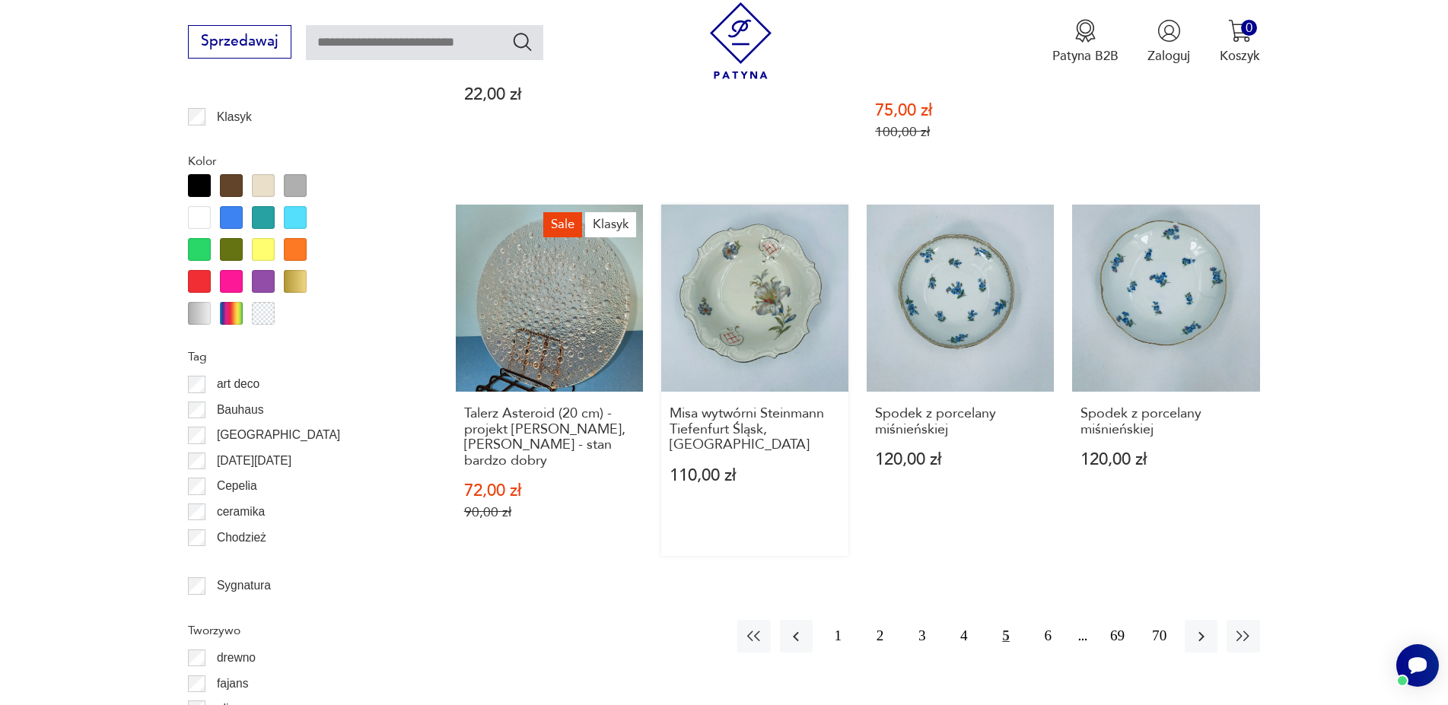
click at [788, 328] on link "Misa wytwórni Steinmann Tiefenfurt Śląsk, [GEOGRAPHIC_DATA] 110,00 zł" at bounding box center [754, 380] width 187 height 351
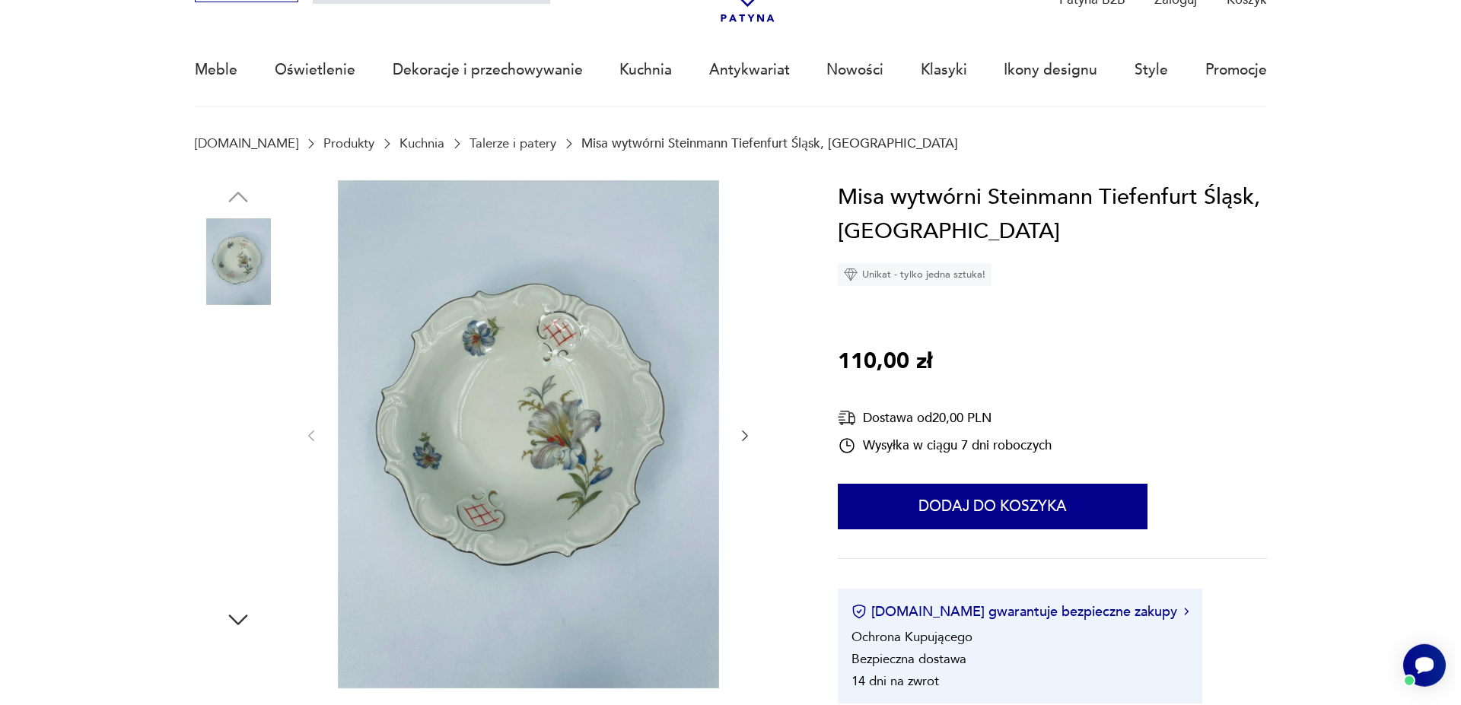
scroll to position [155, 0]
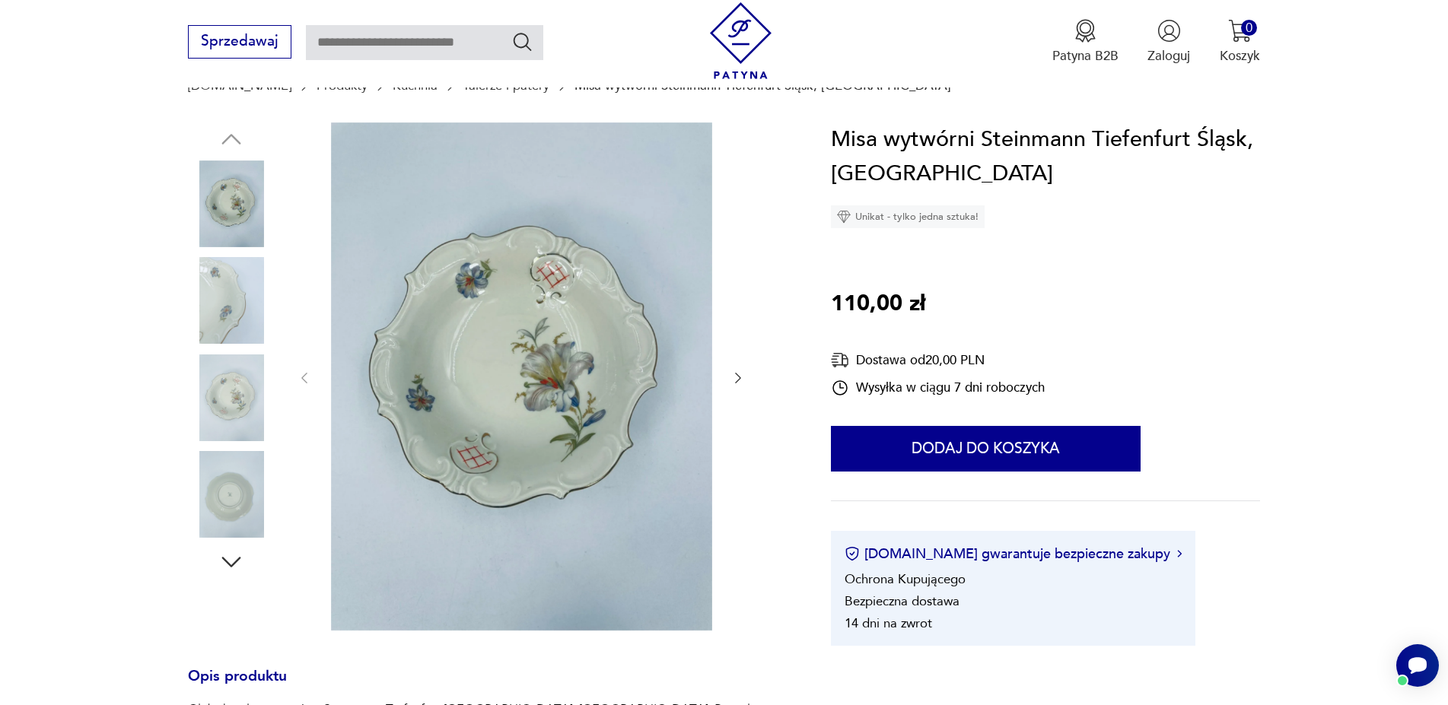
click at [226, 563] on icon "button" at bounding box center [231, 561] width 27 height 27
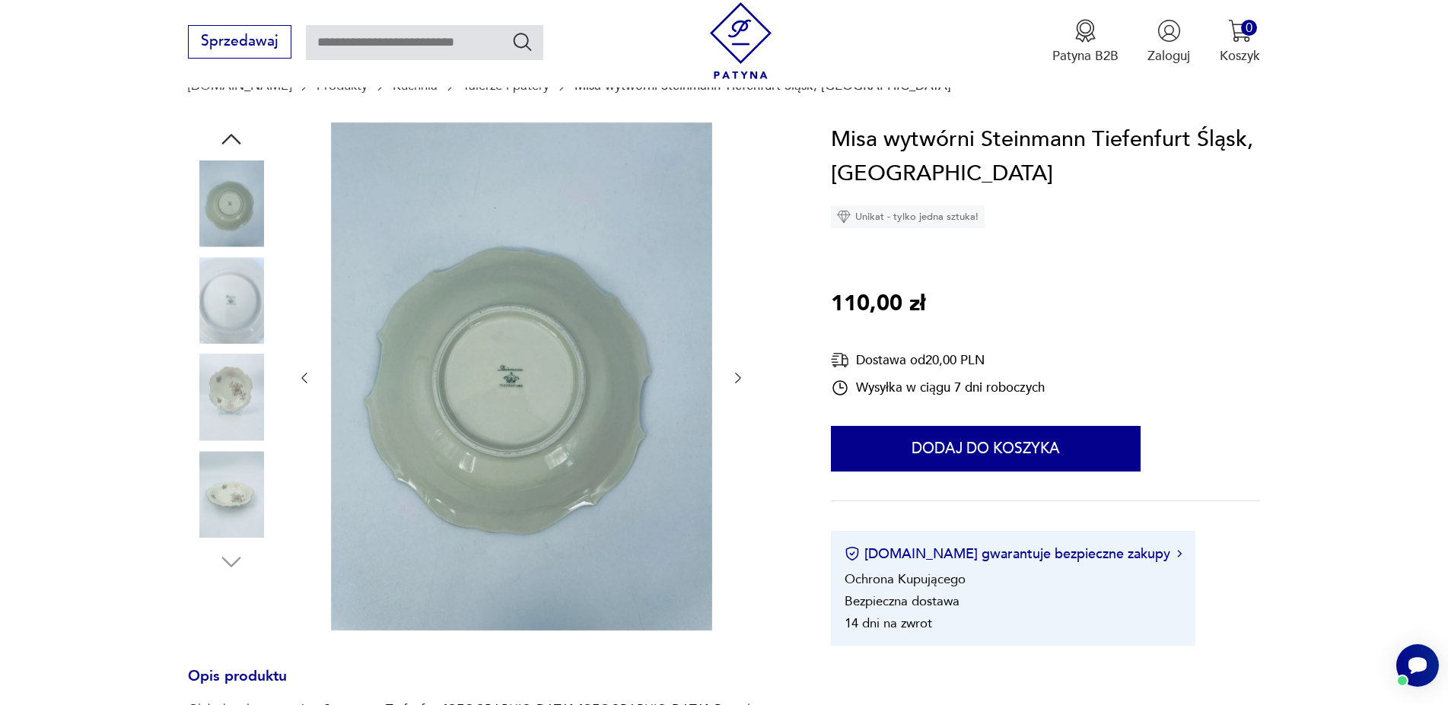
click at [606, 399] on img at bounding box center [521, 376] width 381 height 508
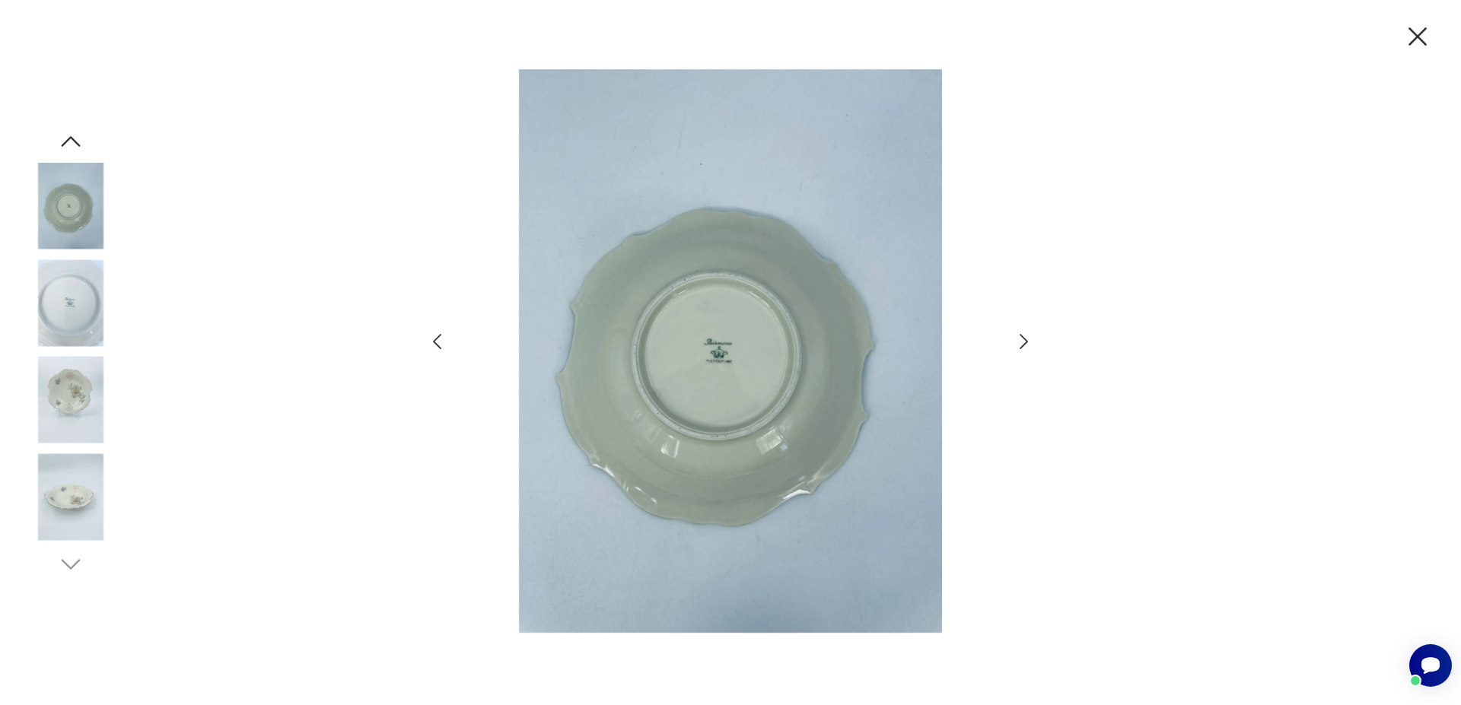
click at [649, 364] on img at bounding box center [730, 351] width 528 height 564
click at [726, 351] on img at bounding box center [730, 351] width 528 height 564
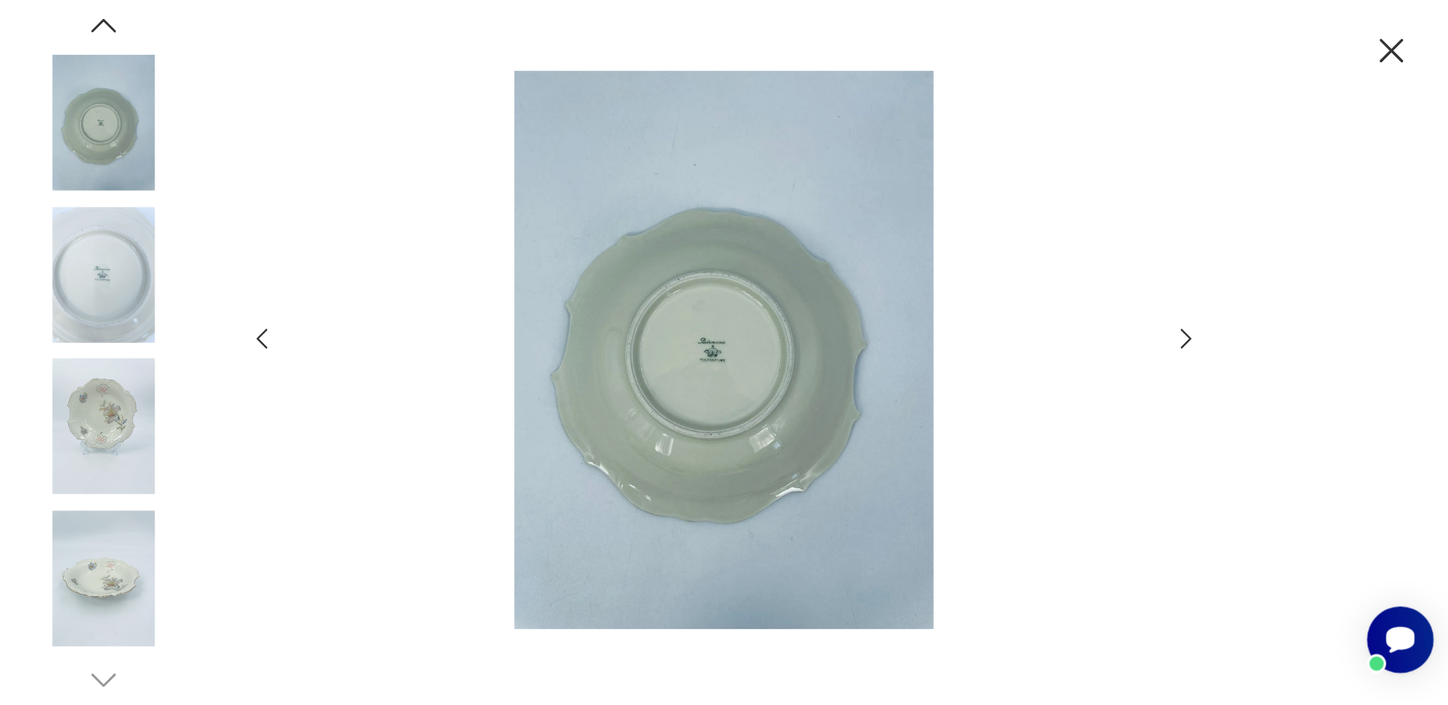
scroll to position [154, 0]
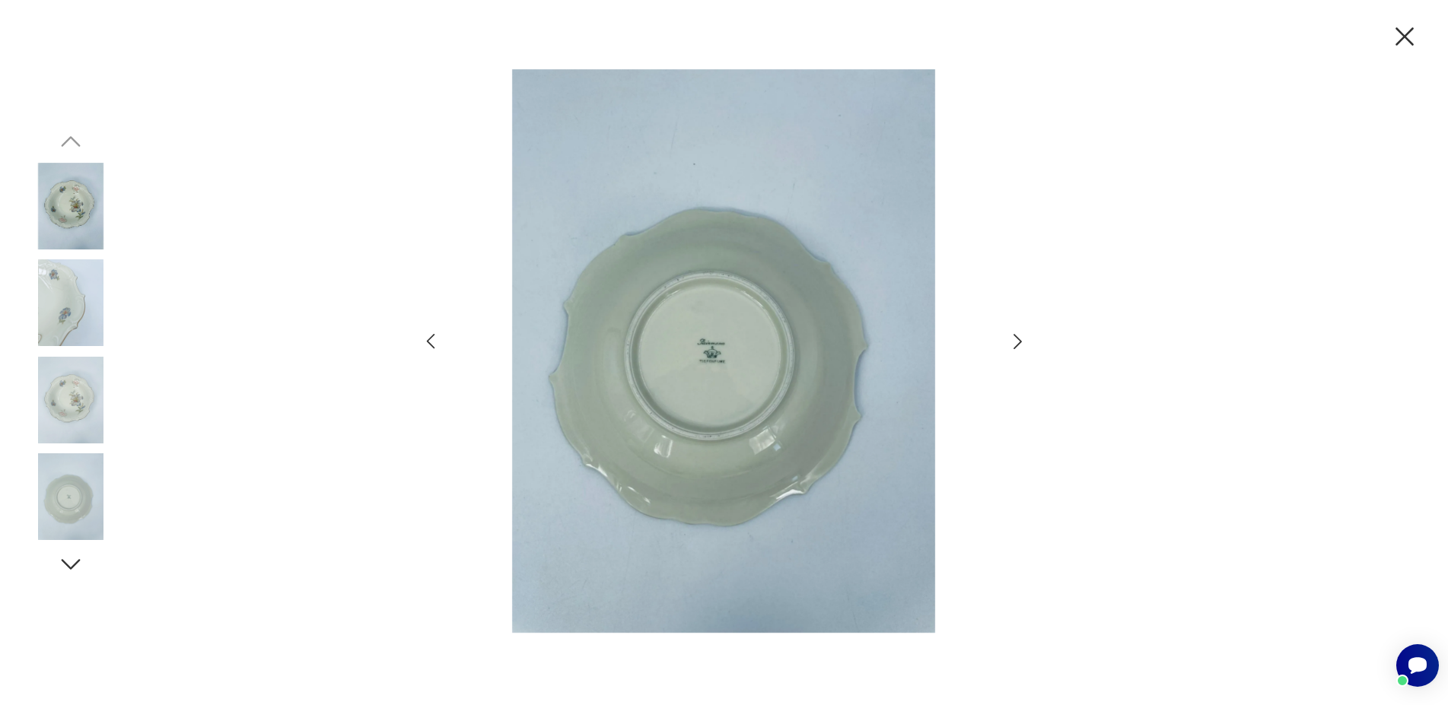
click at [729, 265] on img at bounding box center [723, 351] width 528 height 564
click at [724, 415] on img at bounding box center [723, 351] width 528 height 564
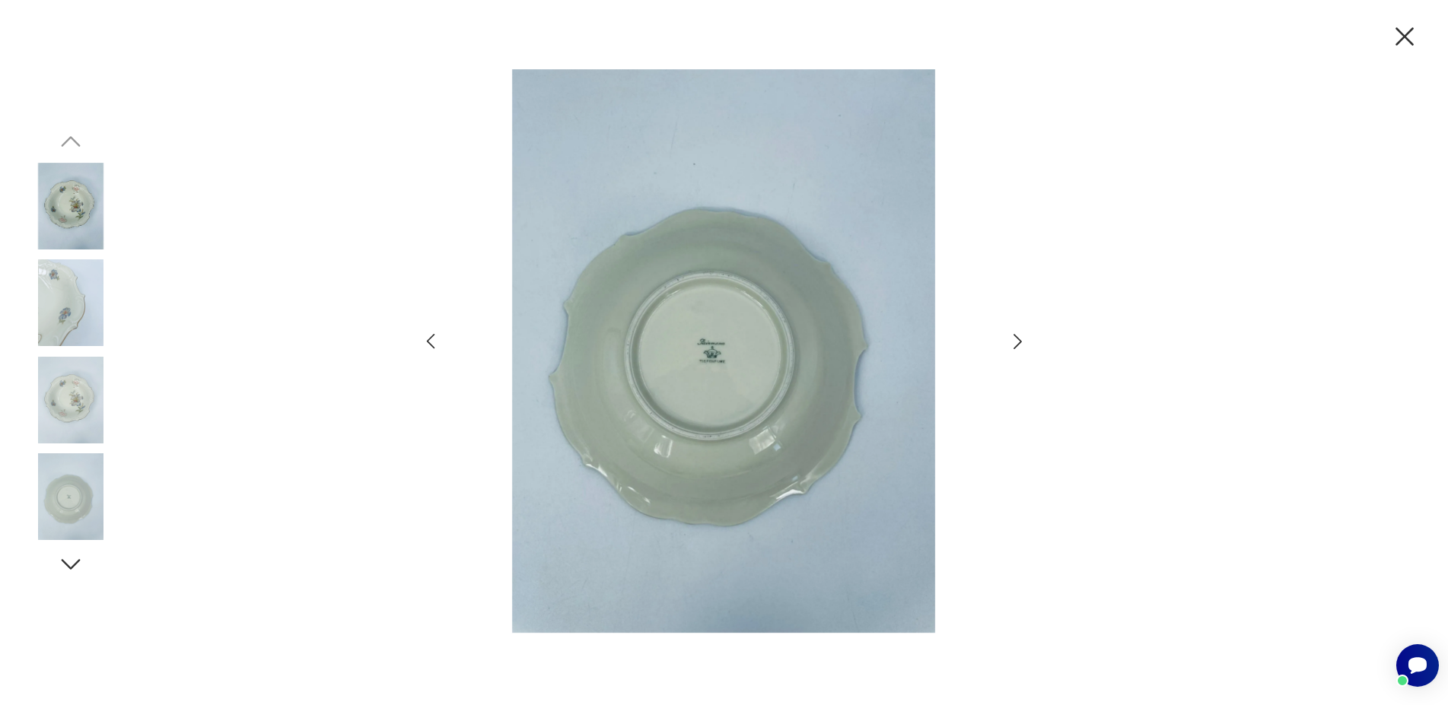
click at [90, 301] on img at bounding box center [70, 302] width 87 height 87
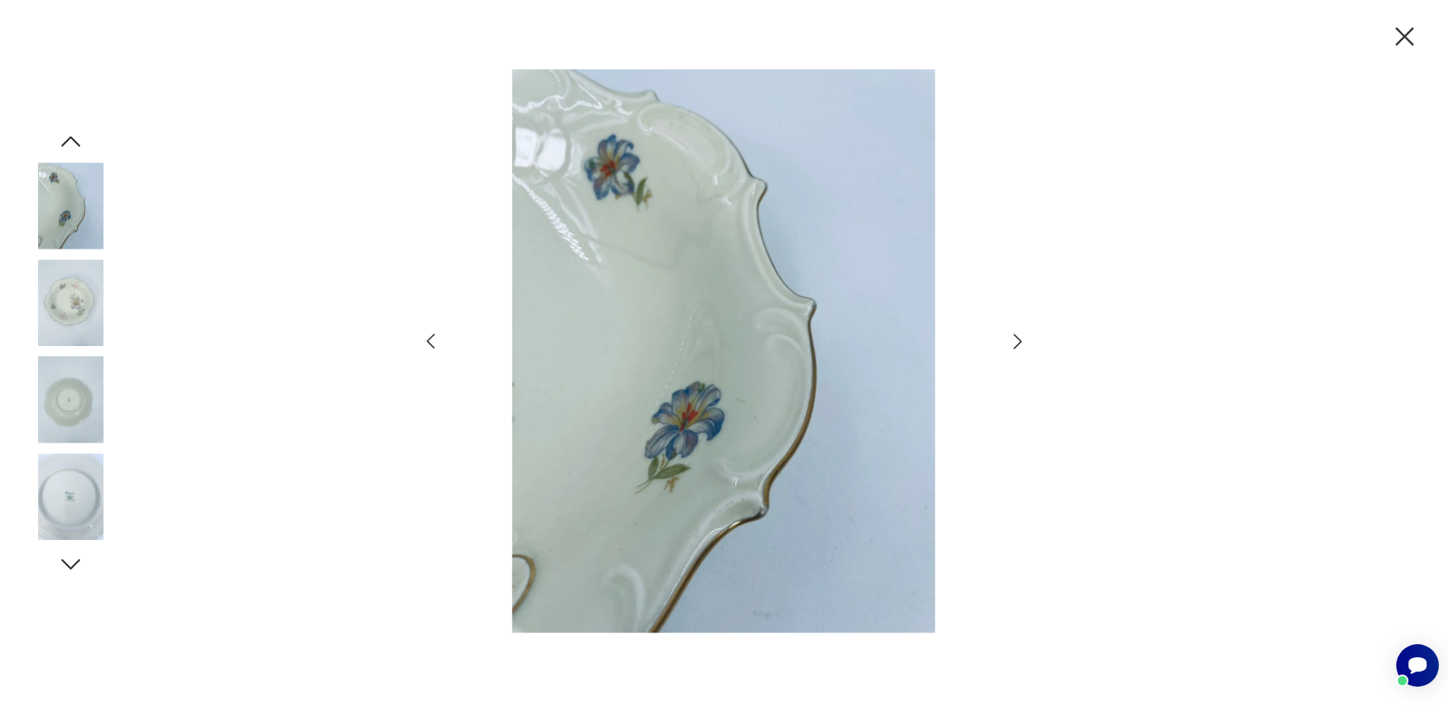
click at [49, 342] on img at bounding box center [70, 302] width 87 height 87
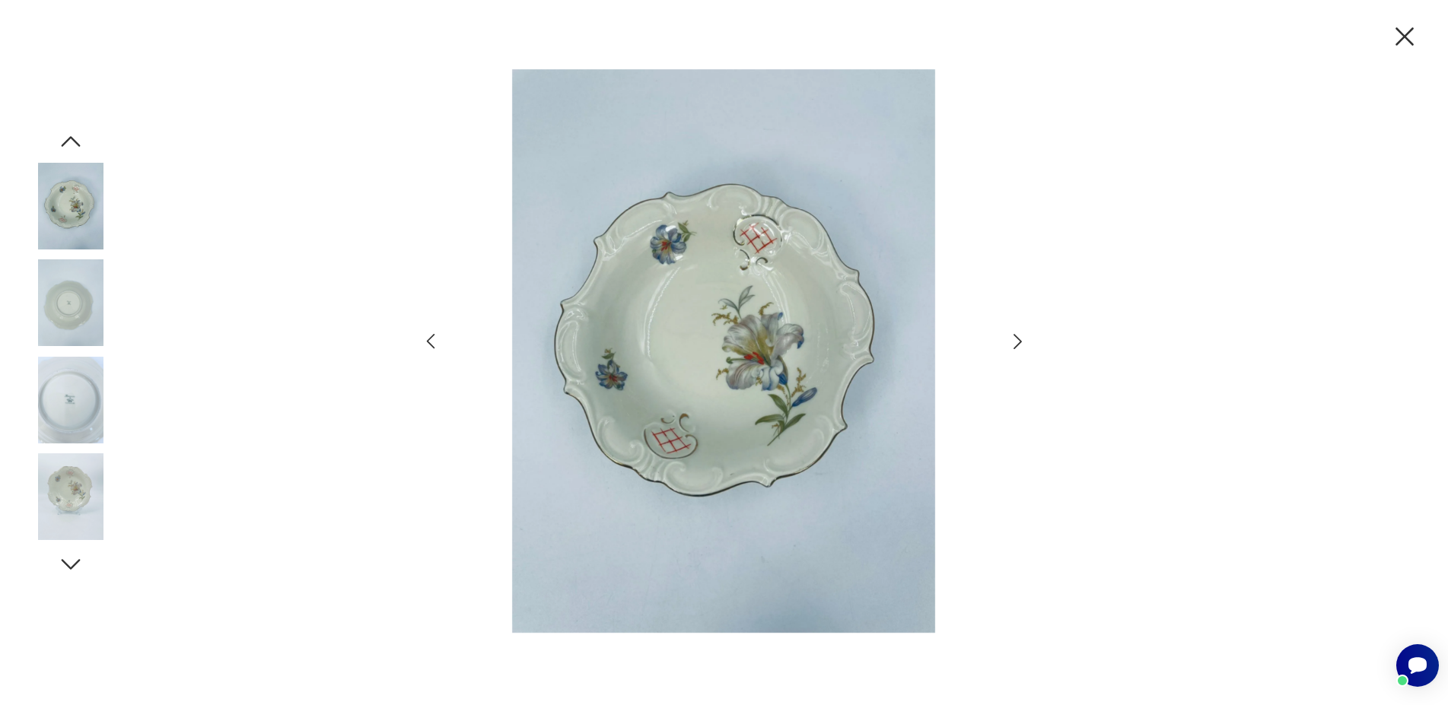
click at [70, 429] on img at bounding box center [70, 400] width 87 height 87
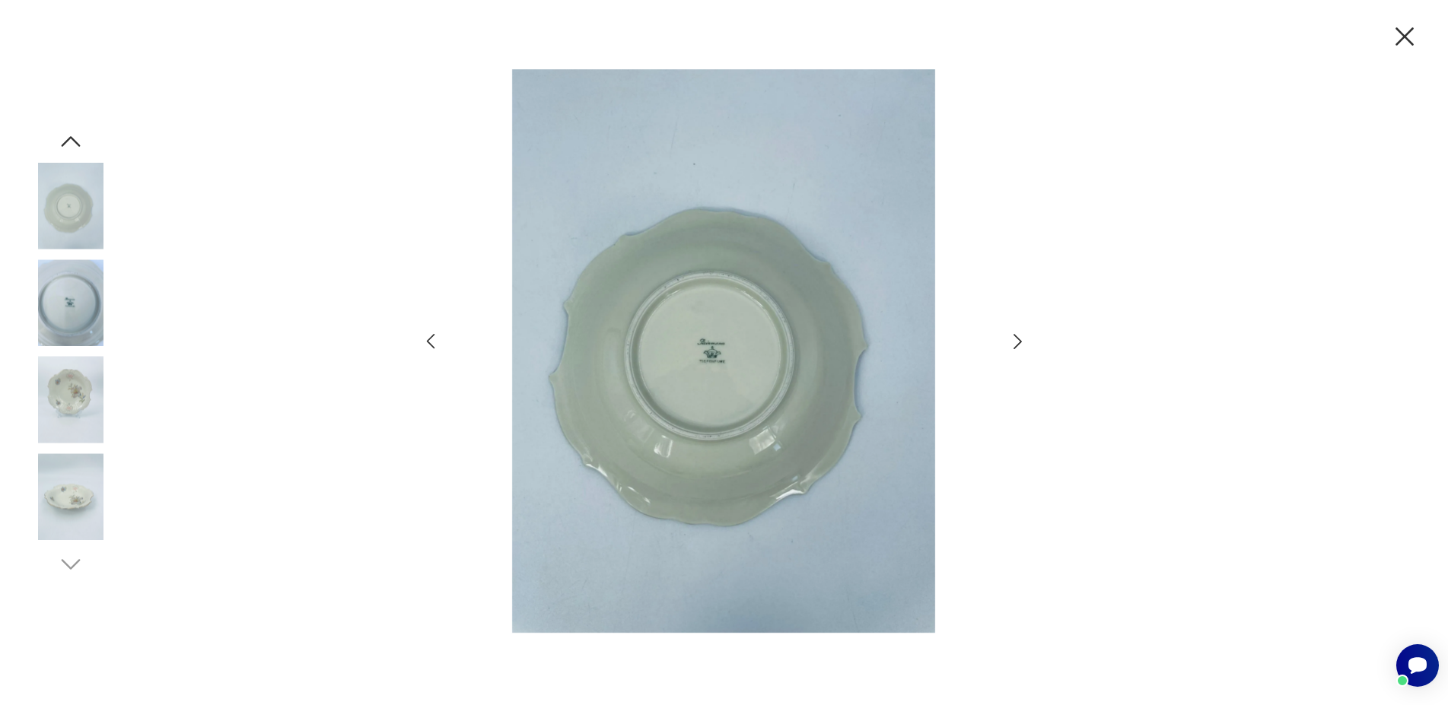
click at [75, 358] on img at bounding box center [70, 400] width 87 height 87
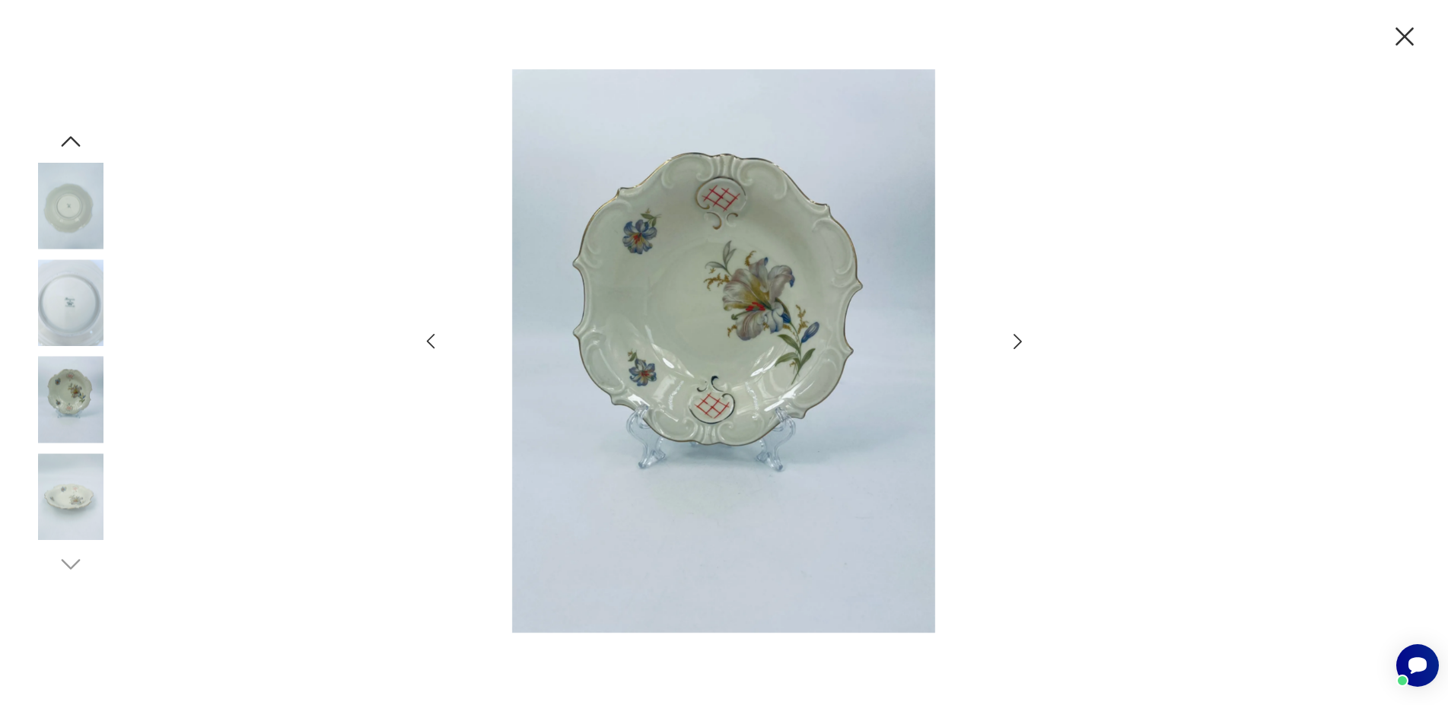
click at [54, 222] on img at bounding box center [70, 206] width 87 height 87
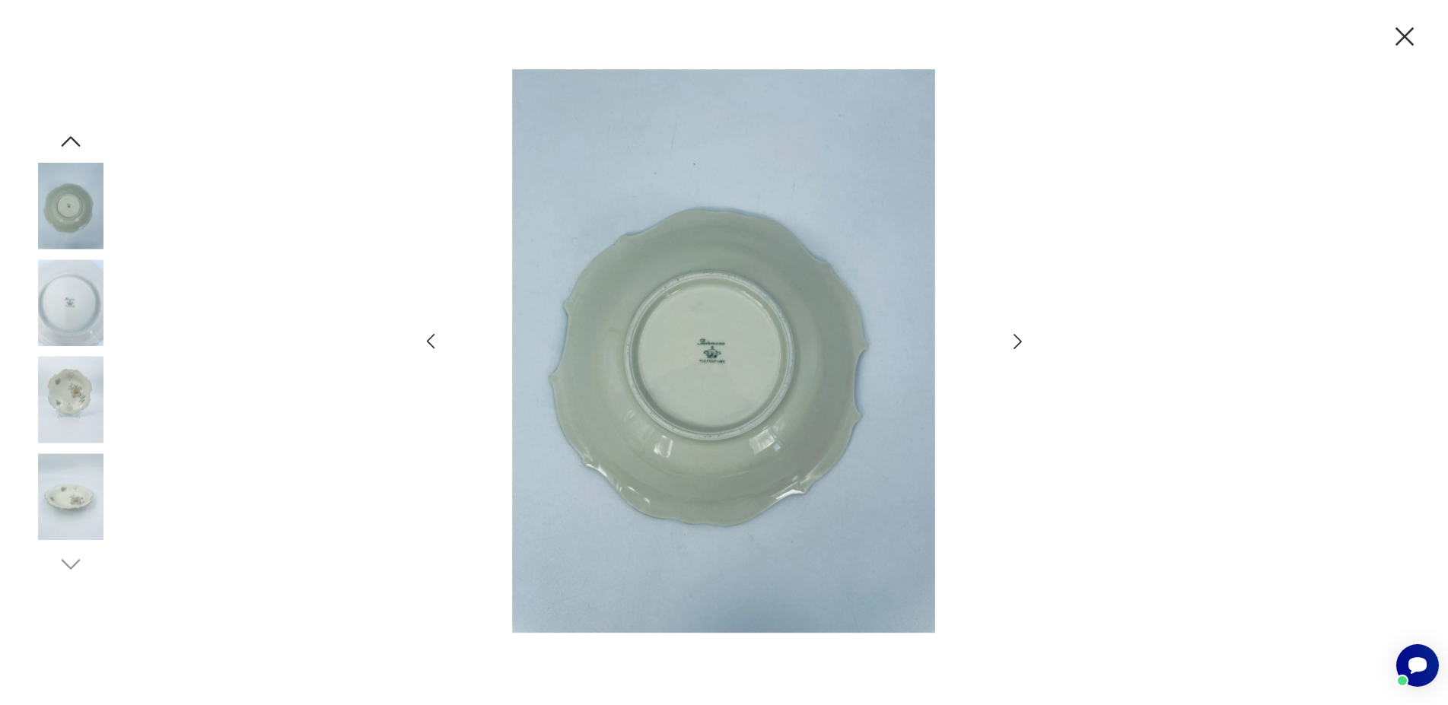
click at [65, 272] on img at bounding box center [70, 302] width 87 height 87
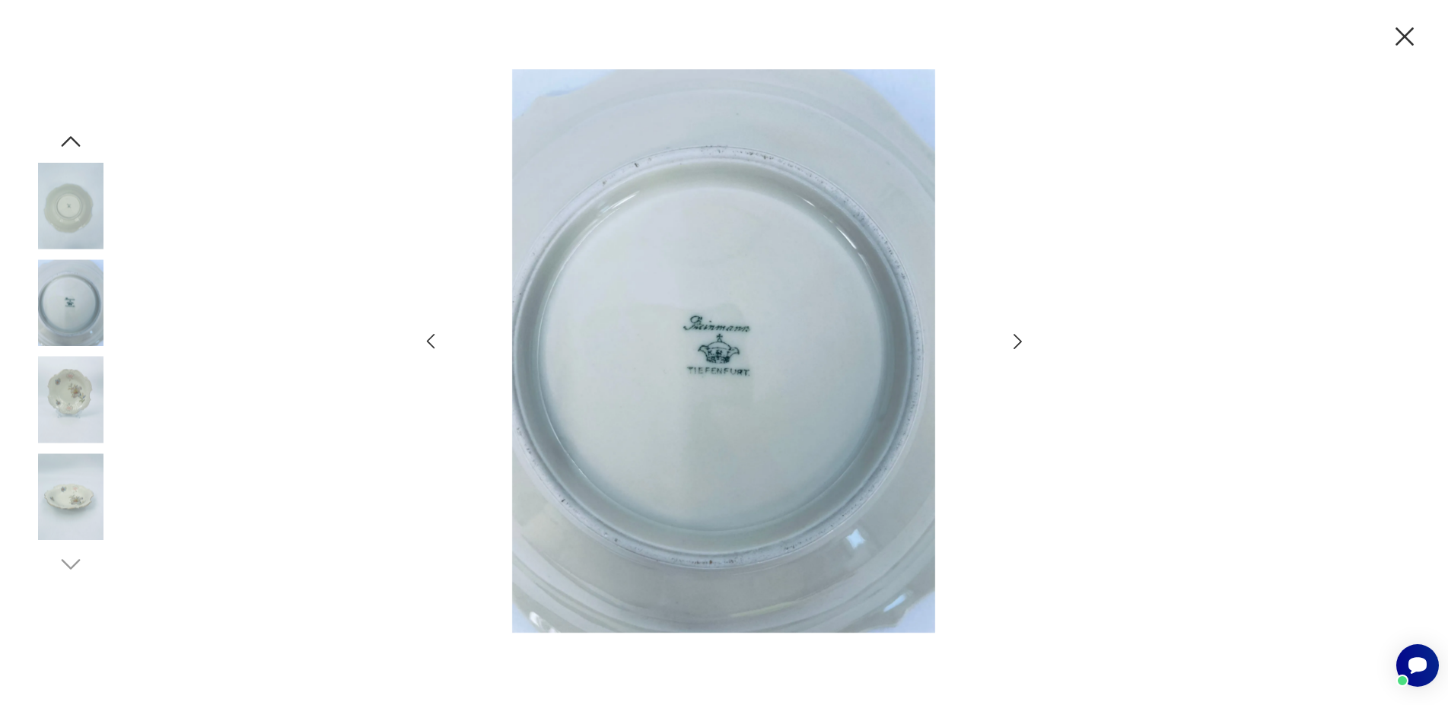
click at [49, 430] on img at bounding box center [70, 400] width 87 height 87
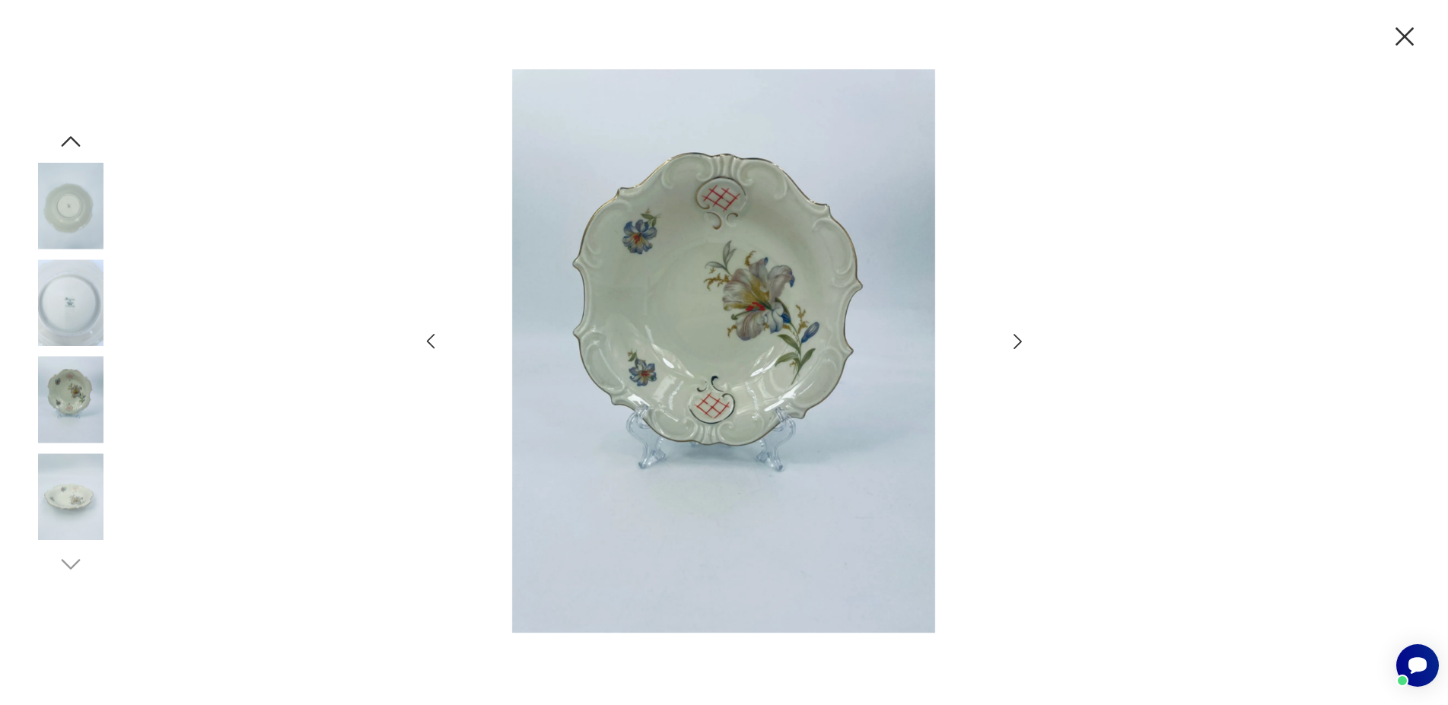
click at [68, 487] on img at bounding box center [70, 496] width 87 height 87
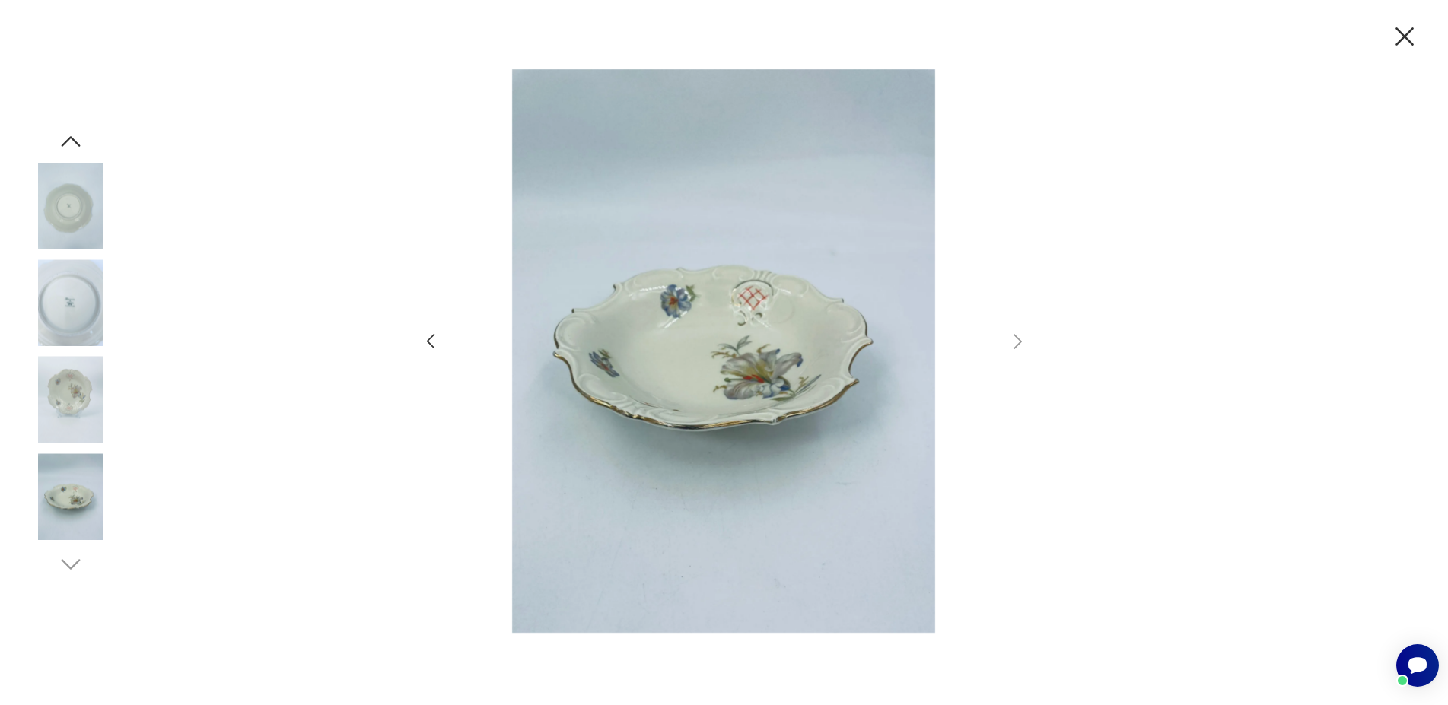
click at [1420, 33] on icon "button" at bounding box center [1404, 37] width 32 height 32
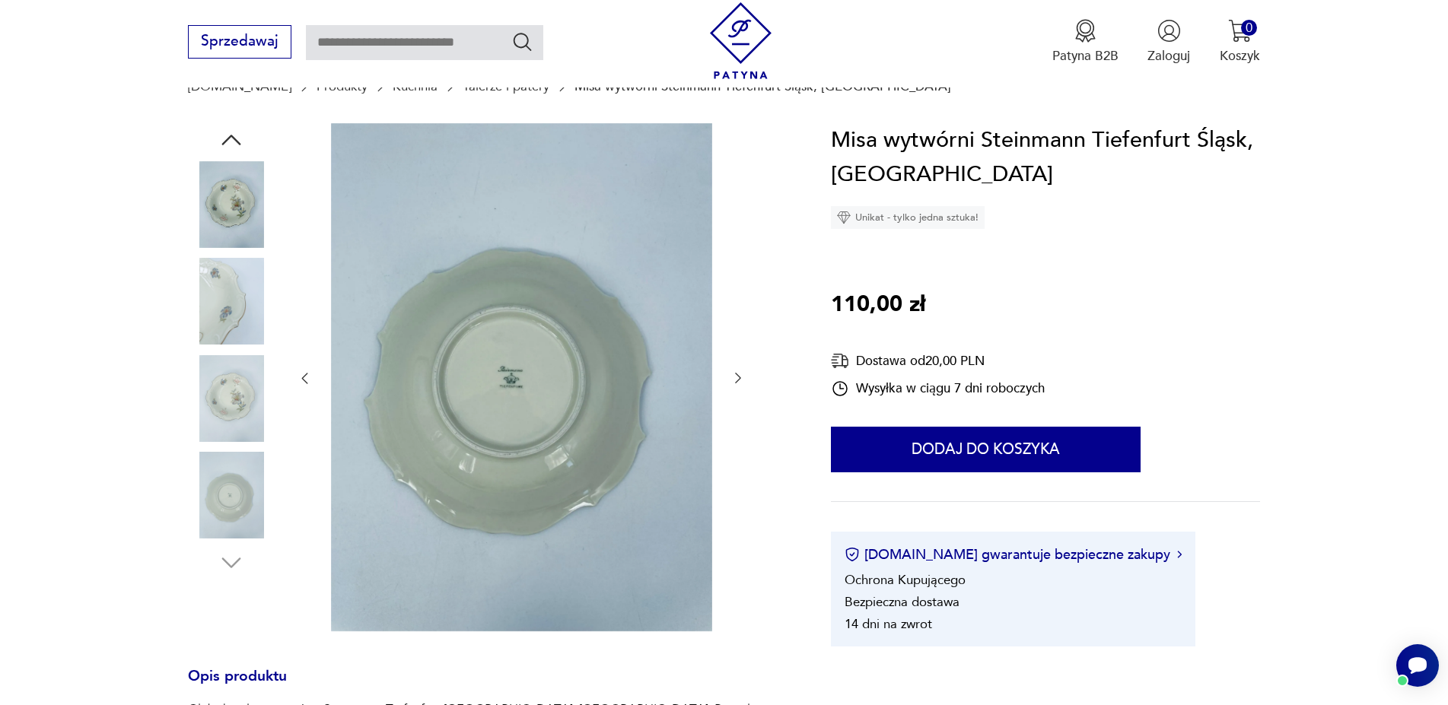
scroll to position [1839, 0]
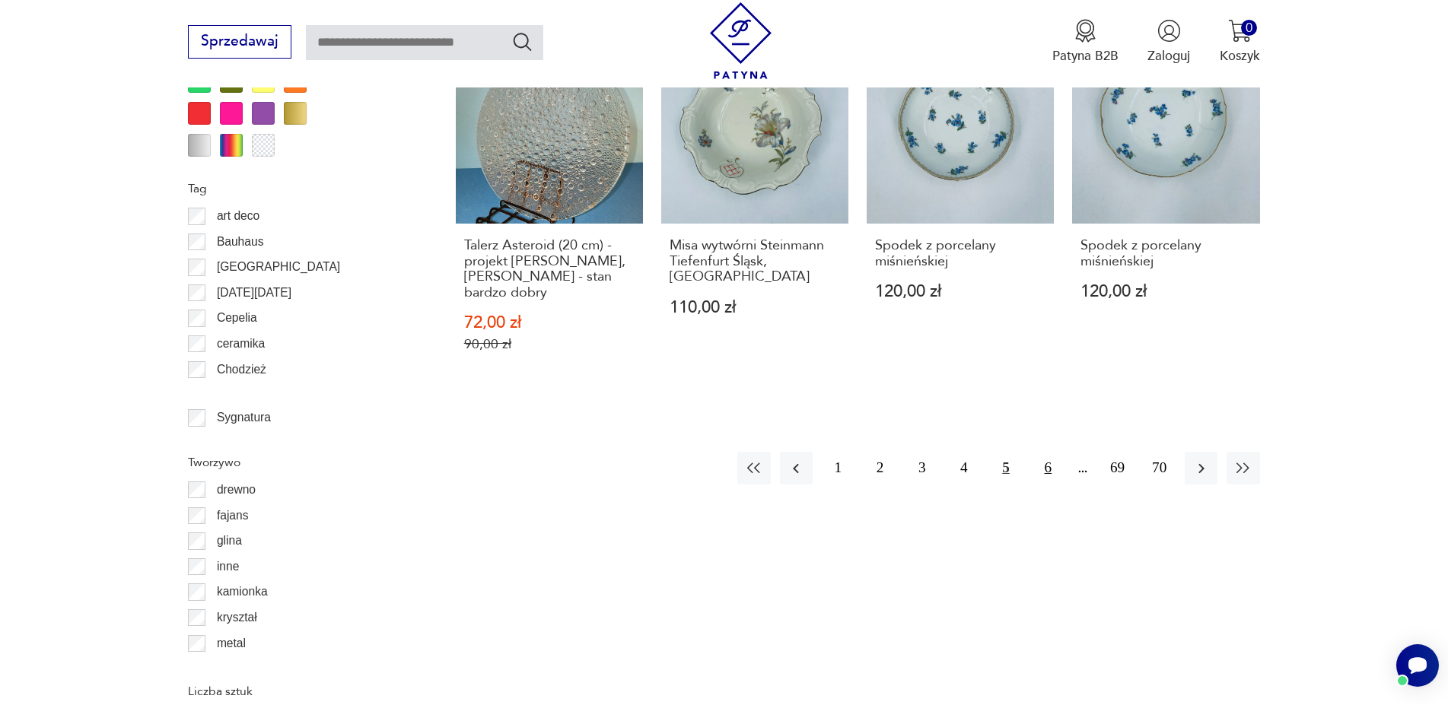
click at [1050, 452] on button "6" at bounding box center [1047, 468] width 33 height 33
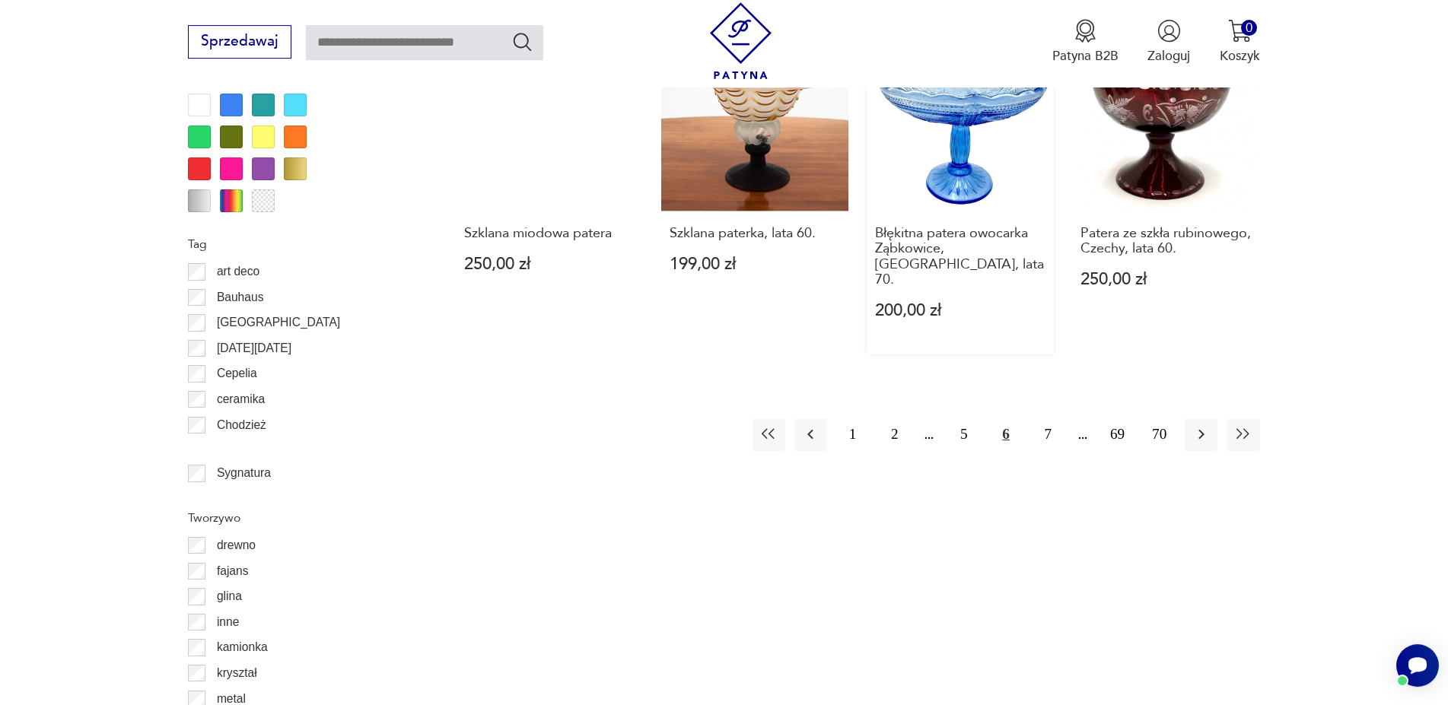
scroll to position [1748, 0]
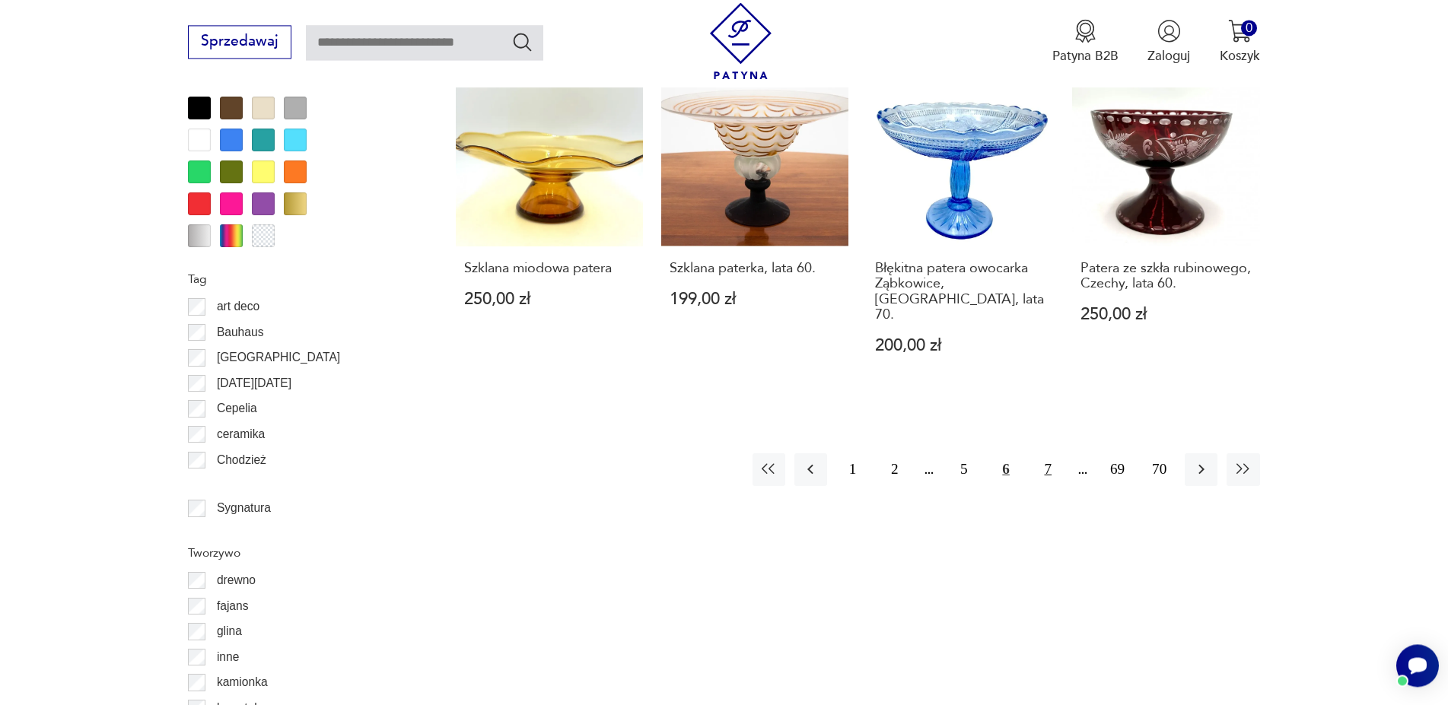
click at [1055, 453] on button "7" at bounding box center [1047, 469] width 33 height 33
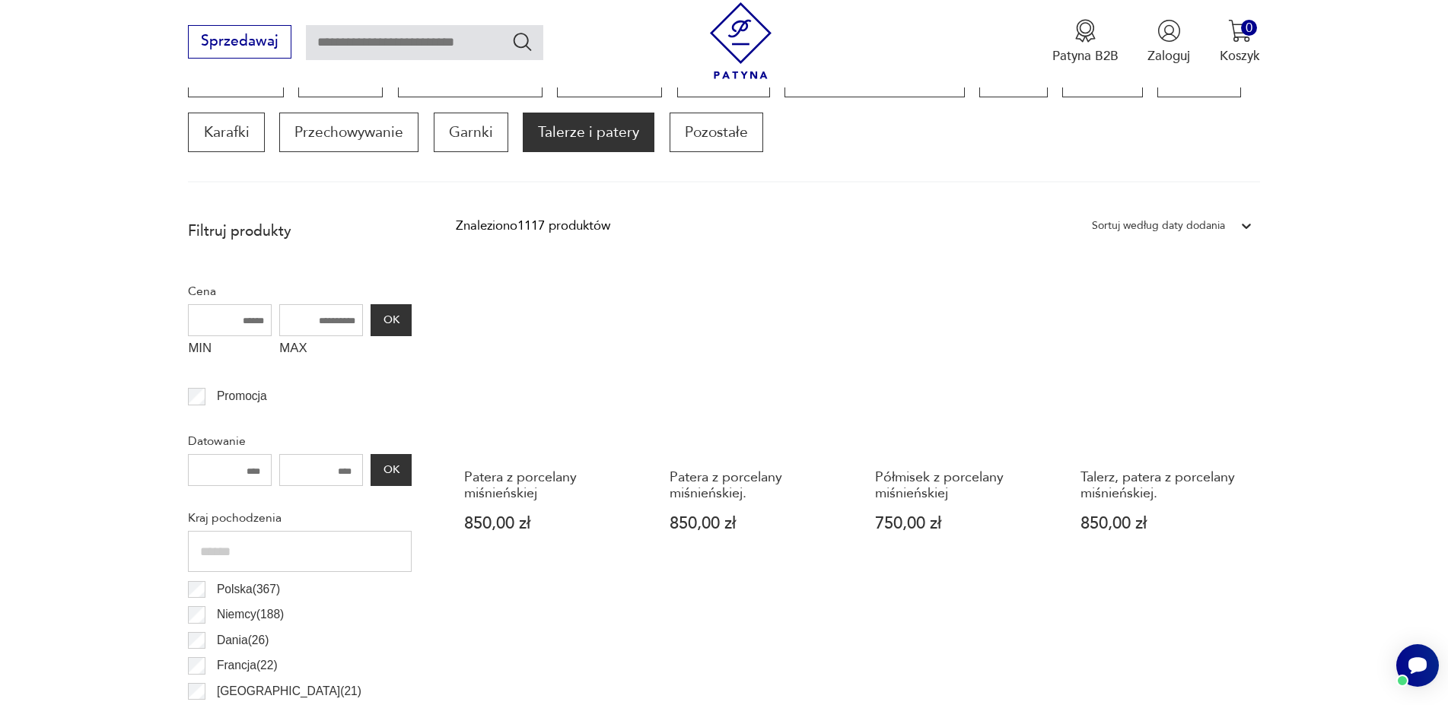
scroll to position [513, 0]
